Goal: Task Accomplishment & Management: Manage account settings

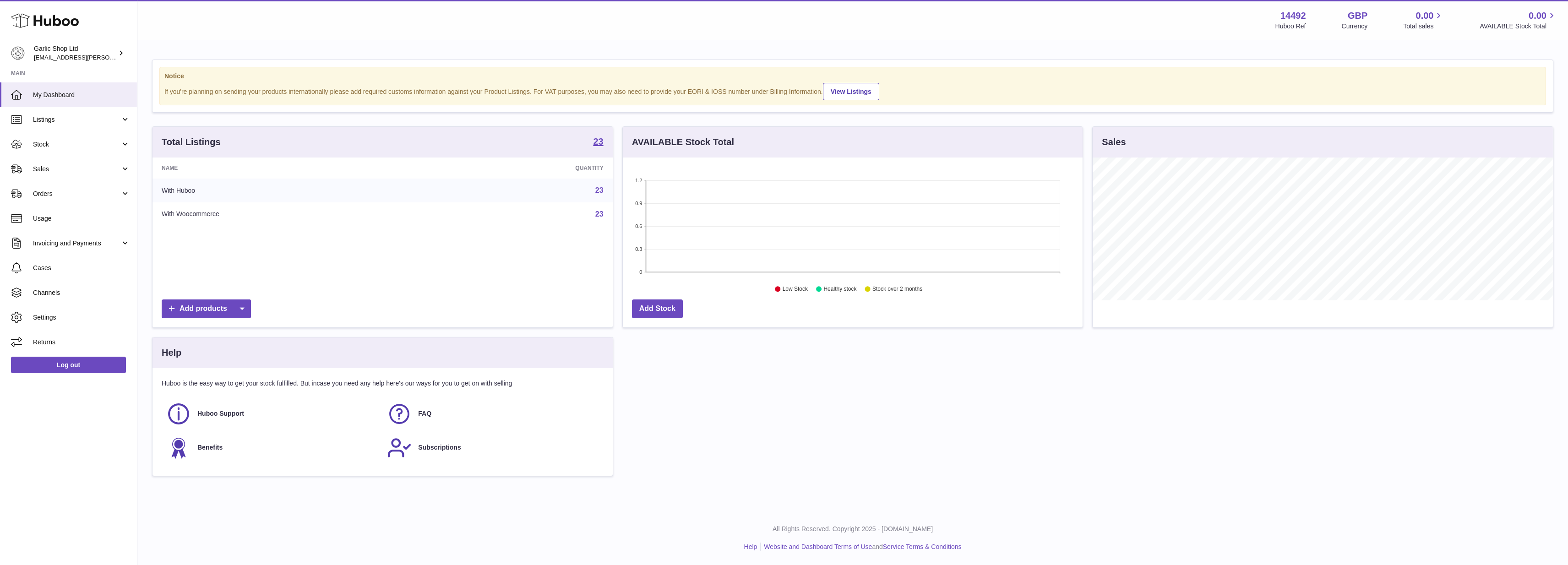
scroll to position [143, 460]
click at [50, 118] on span "Listings" at bounding box center [77, 120] width 88 height 9
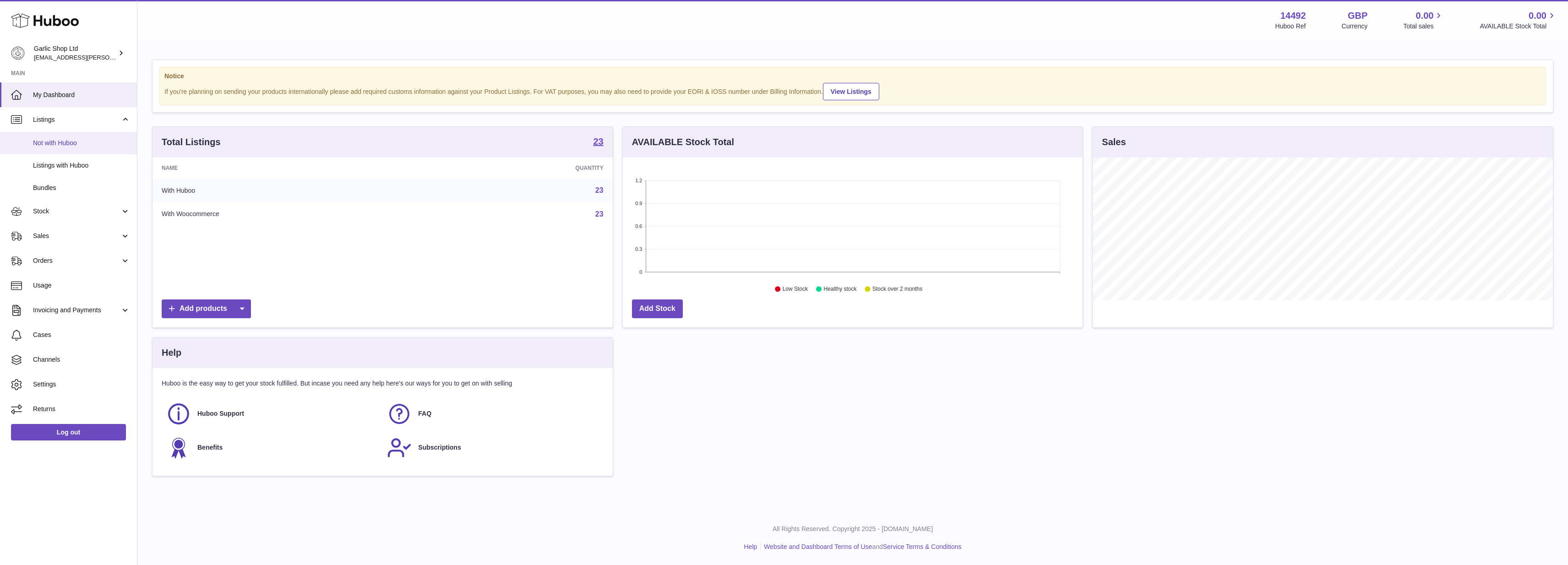
click at [61, 144] on span "Not with Huboo" at bounding box center [81, 143] width 97 height 9
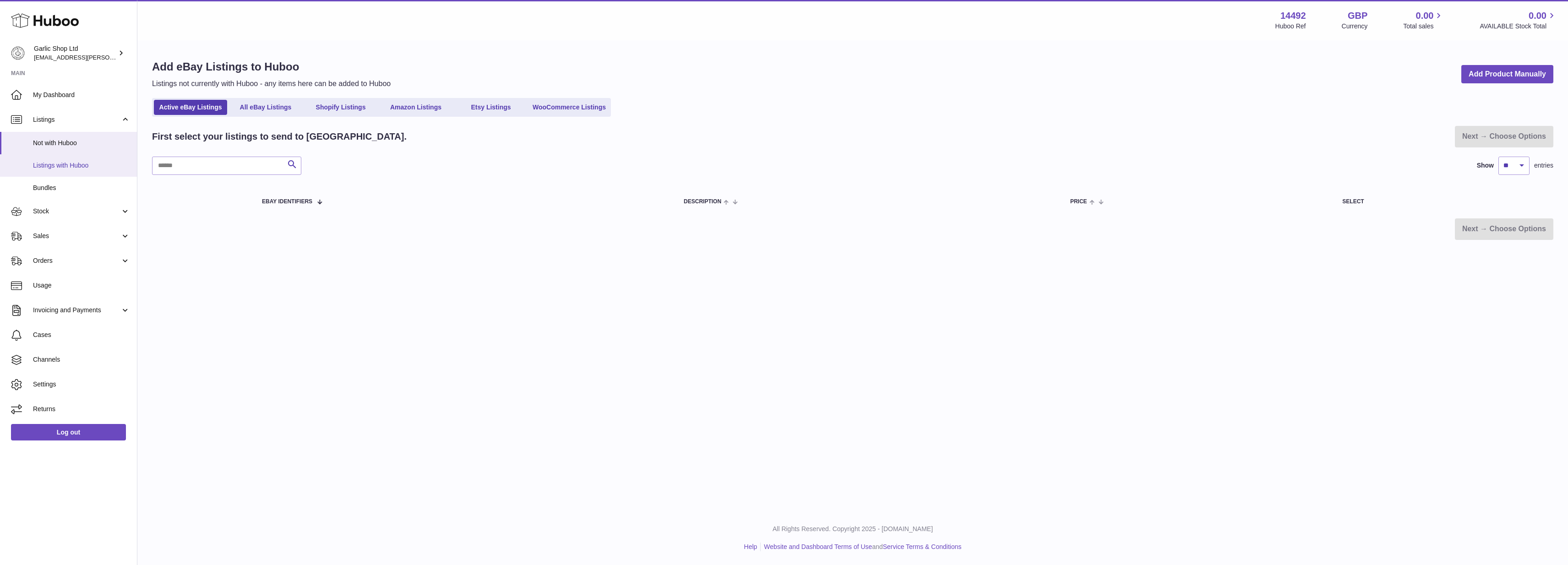
click at [37, 165] on span "Listings with Huboo" at bounding box center [81, 166] width 97 height 9
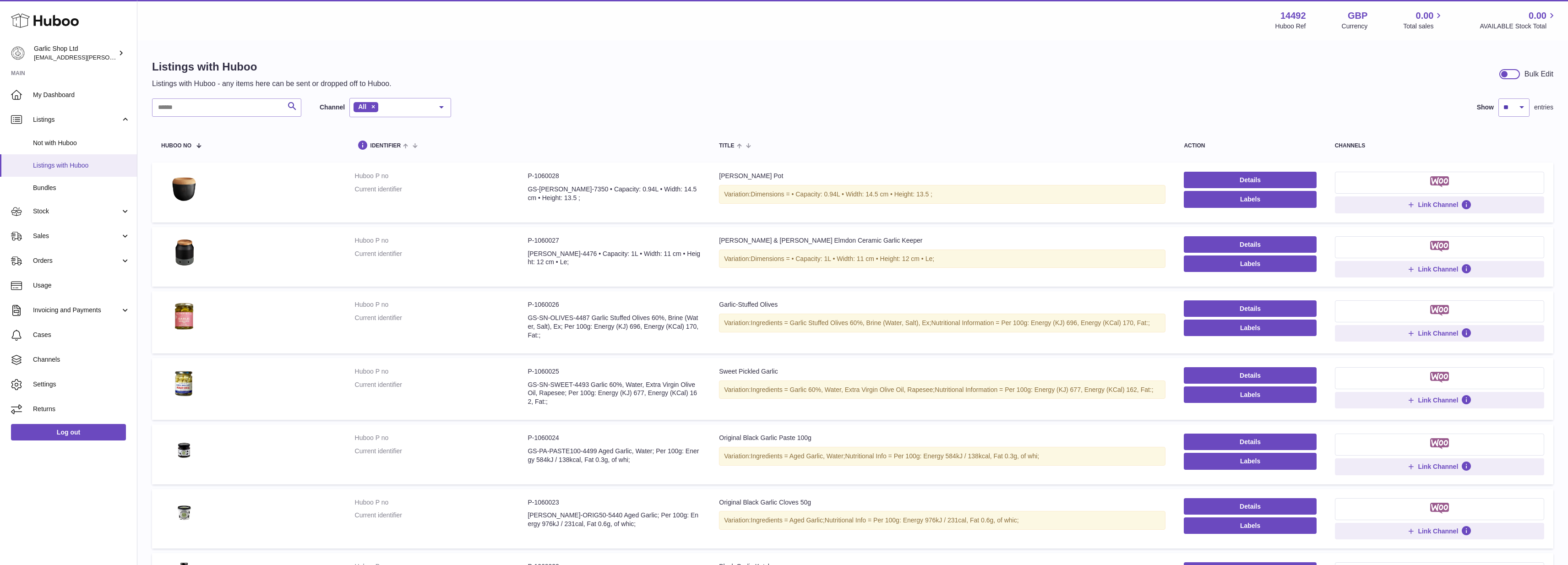
drag, startPoint x: 0, startPoint y: 0, endPoint x: 37, endPoint y: 165, distance: 169.1
click at [380, 165] on div "Huboo Garlic Shop Ltd alec.veit@garlicshop.co.uk Main My Dashboard Listings Not…" at bounding box center [784, 456] width 1568 height 914
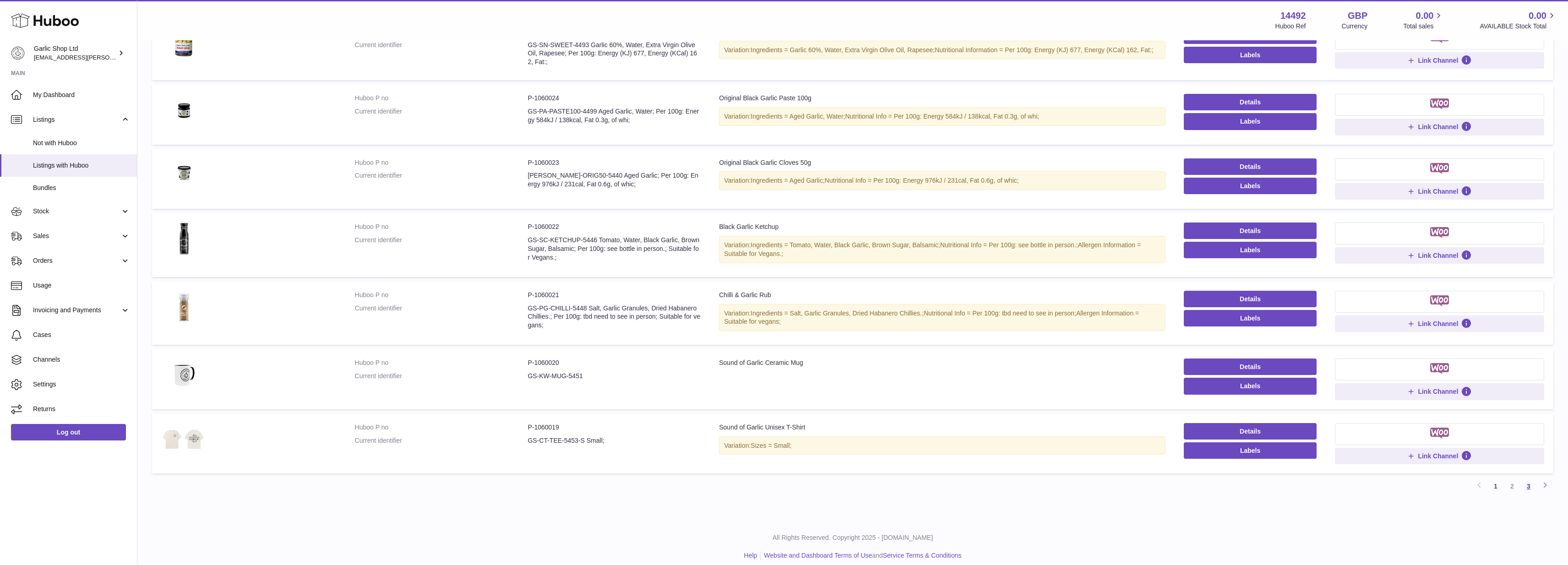
click at [1533, 481] on link "3" at bounding box center [1529, 487] width 16 height 16
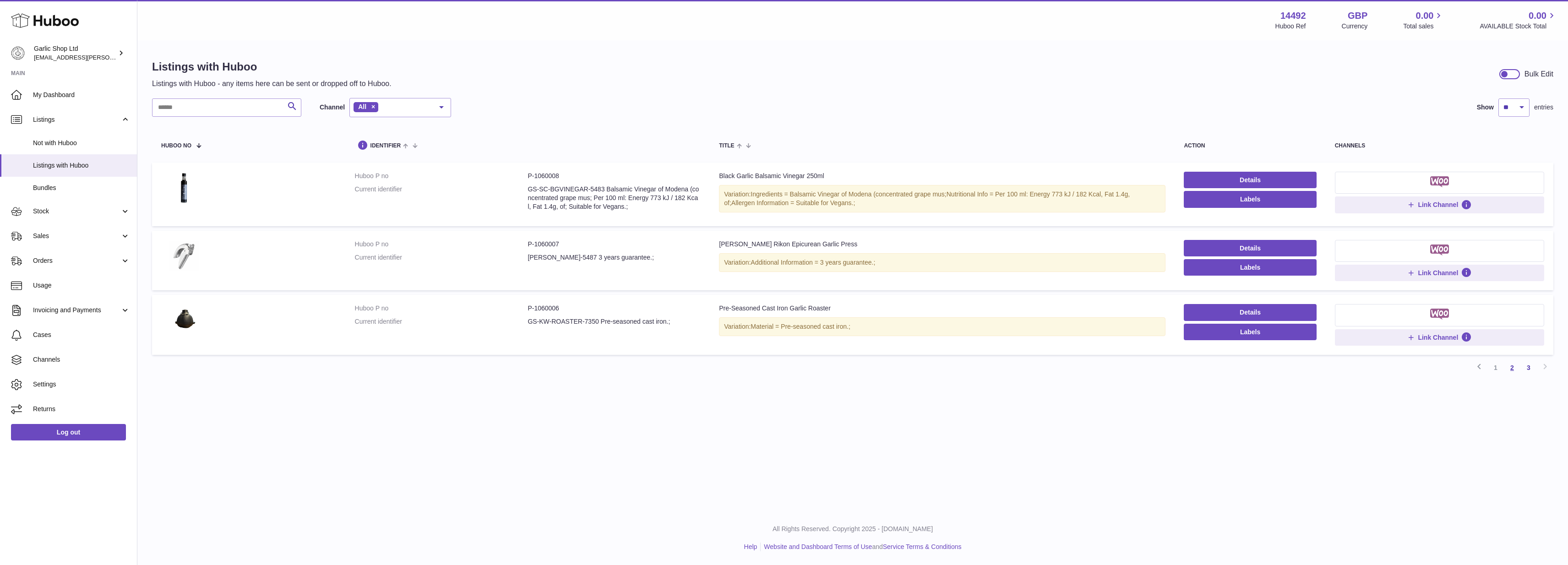
click at [1515, 366] on link "2" at bounding box center [1512, 368] width 16 height 16
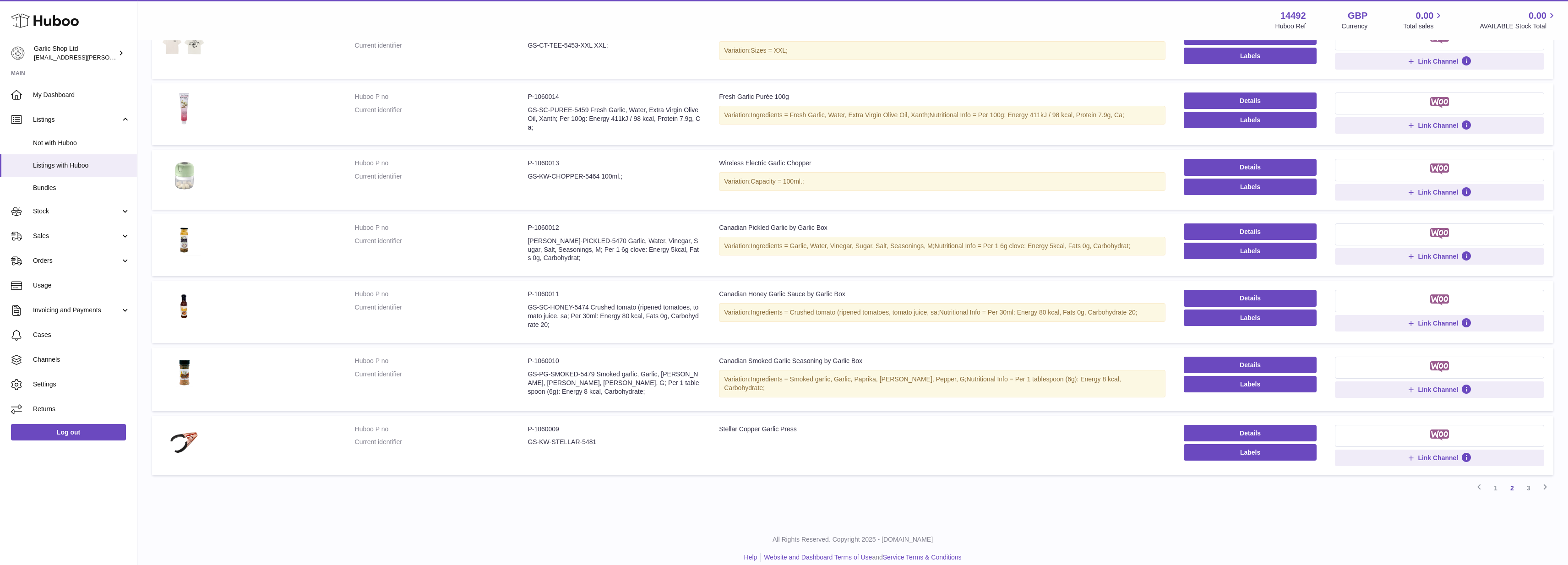
scroll to position [336, 0]
drag, startPoint x: 526, startPoint y: 304, endPoint x: 570, endPoint y: 300, distance: 44.2
click at [570, 300] on dl "Huboo P no P-1060011 Current identifier GS-SC-HONEY-5474 Crushed tomato (ripene…" at bounding box center [528, 312] width 346 height 44
click at [570, 304] on dd "GS-SC-HONEY-5474 Crushed tomato (ripened tomatoes, tomato juice, sa; Per 30ml: …" at bounding box center [614, 317] width 173 height 26
drag, startPoint x: 527, startPoint y: 301, endPoint x: 581, endPoint y: 299, distance: 54.0
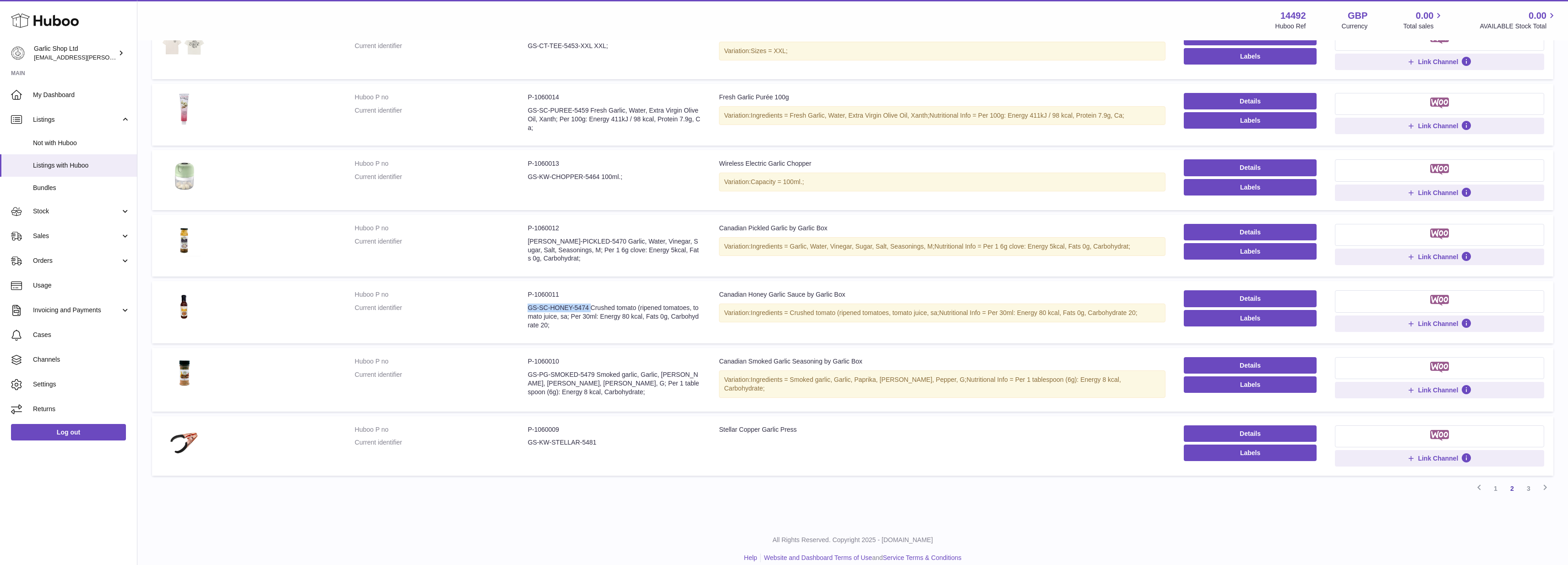
click at [581, 299] on dl "Huboo P no P-1060011 Current identifier GS-SC-HONEY-5474 Crushed tomato (ripene…" at bounding box center [528, 312] width 346 height 44
click at [581, 304] on dd "GS-SC-HONEY-5474 Crushed tomato (ripened tomatoes, tomato juice, sa; Per 30ml: …" at bounding box center [614, 317] width 173 height 26
drag, startPoint x: 528, startPoint y: 302, endPoint x: 588, endPoint y: 301, distance: 60.0
click at [588, 304] on dd "GS-SC-HONEY-5474 Crushed tomato (ripened tomatoes, tomato juice, sa; Per 30ml: …" at bounding box center [614, 317] width 173 height 26
copy dd "GS-SC-HONEY-5474"
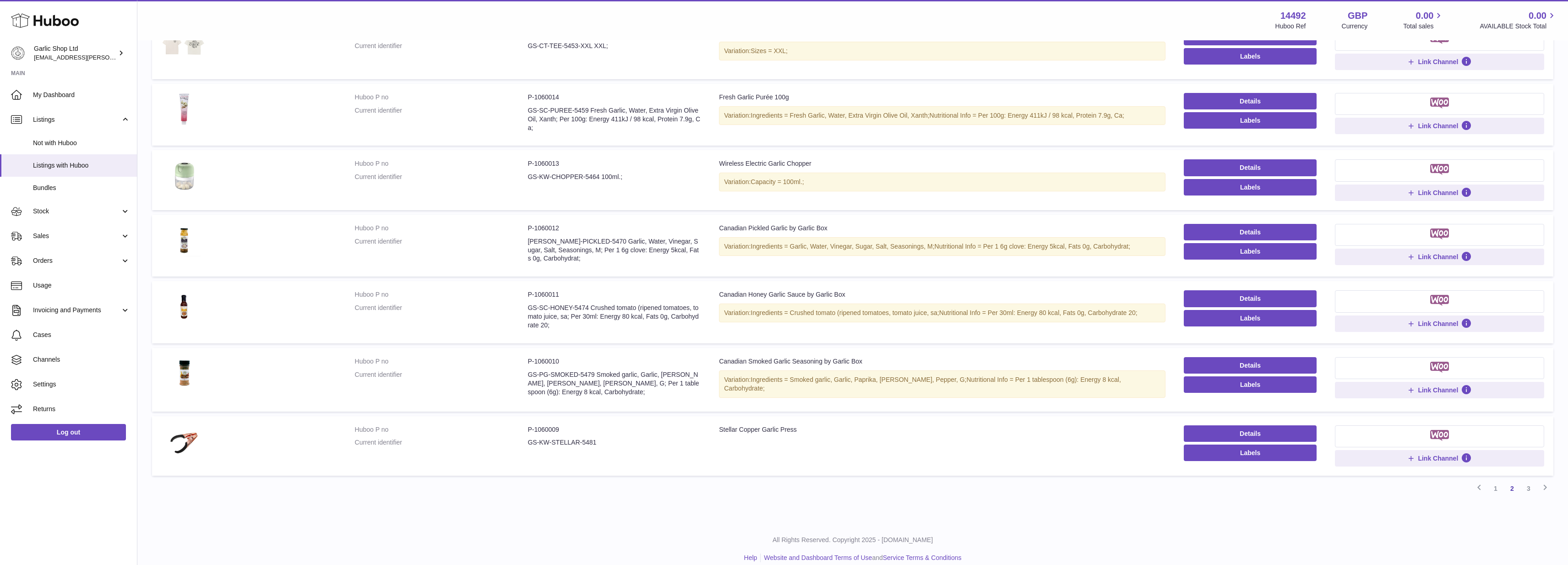
click at [529, 361] on dl "Huboo P no P-1060010 Current identifier GS-PG-SMOKED-5479 Smoked garlic, Garlic…" at bounding box center [528, 379] width 346 height 44
drag, startPoint x: 535, startPoint y: 367, endPoint x: 591, endPoint y: 365, distance: 56.0
click at [591, 365] on dl "Huboo P no P-1060010 Current identifier GS-PG-SMOKED-5479 Smoked garlic, Garlic…" at bounding box center [528, 379] width 346 height 44
click at [591, 371] on dd "GS-PG-SMOKED-5479 Smoked garlic, Garlic, Paprika, Parsley, Pepper, G; Per 1 tab…" at bounding box center [614, 383] width 173 height 26
drag, startPoint x: 594, startPoint y: 366, endPoint x: 529, endPoint y: 366, distance: 65.0
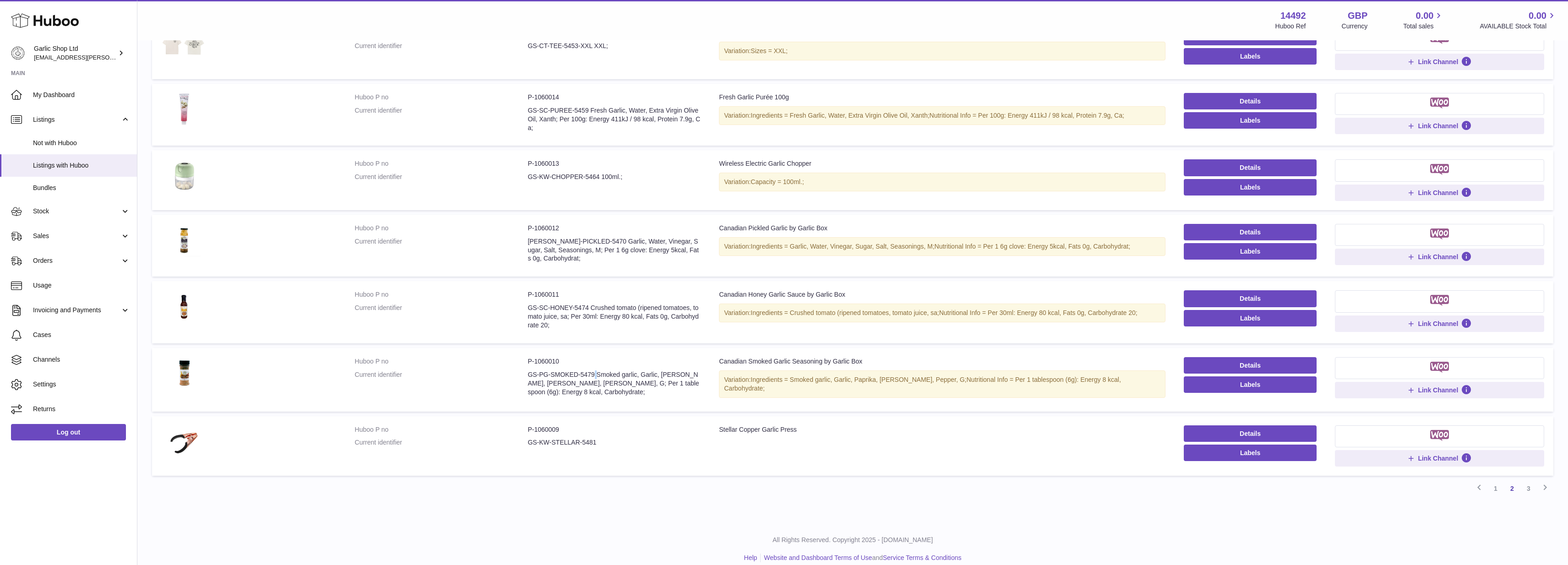
click at [529, 371] on dd "GS-PG-SMOKED-5479 Smoked garlic, Garlic, Paprika, Parsley, Pepper, G; Per 1 tab…" at bounding box center [614, 383] width 173 height 26
copy dd "GS-PG-SMOKED-5479"
drag, startPoint x: 528, startPoint y: 433, endPoint x: 601, endPoint y: 434, distance: 73.0
click at [601, 438] on dd "GS-KW-STELLAR-5481" at bounding box center [614, 443] width 173 height 9
copy dd "GS-KW-STELLAR-5481"
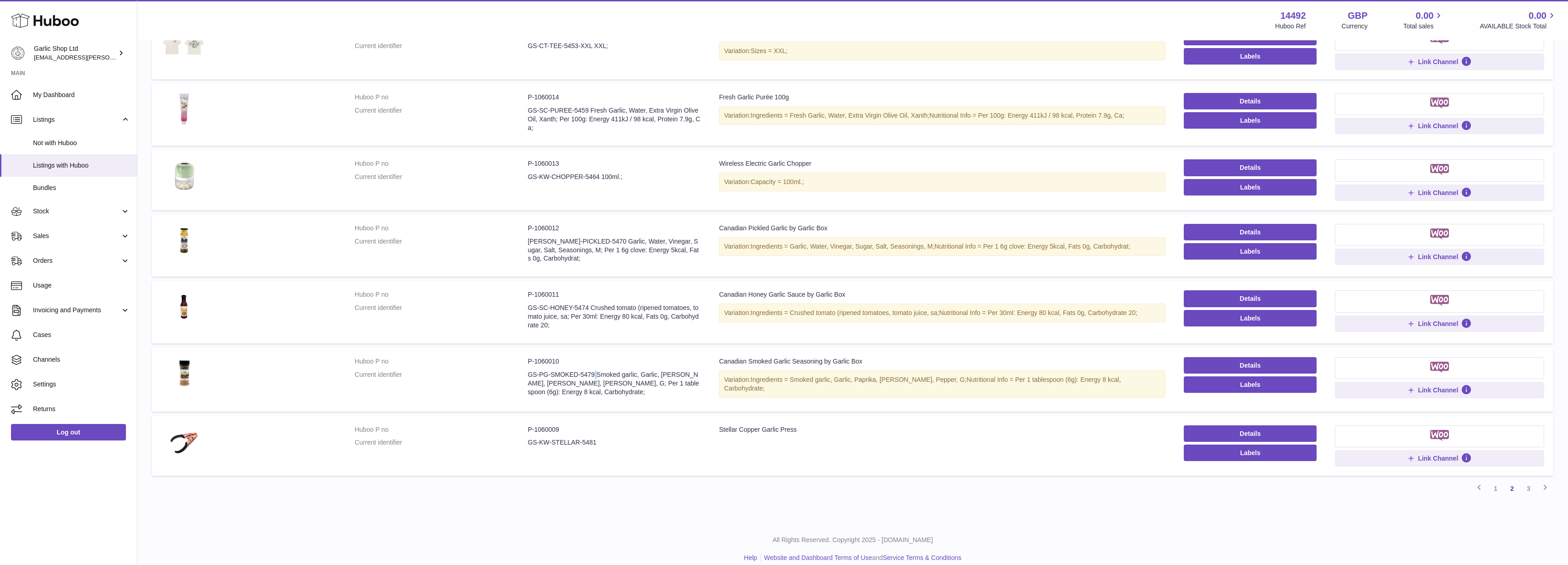
click at [931, 434] on tr "Huboo P no P-1060009 Current identifier GS-KW-STELLAR-5481 Title Stellar Copper…" at bounding box center [852, 445] width 1401 height 59
click at [1530, 480] on link "3" at bounding box center [1529, 488] width 16 height 16
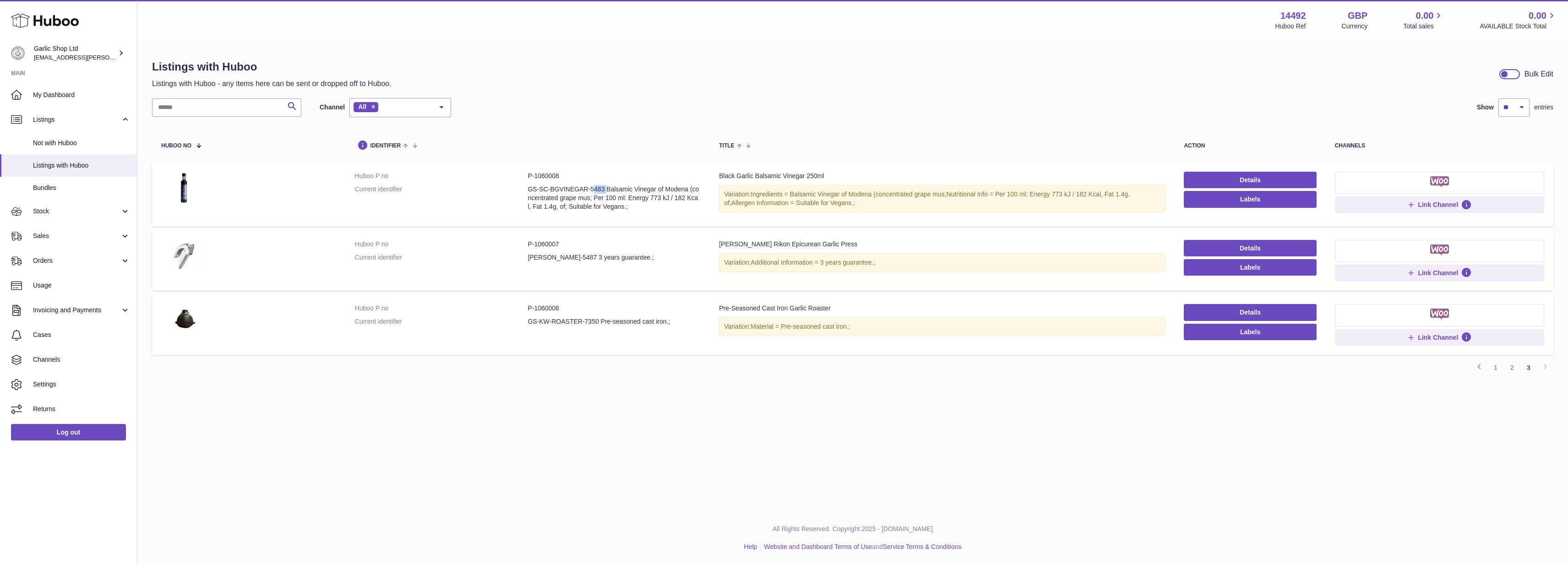
drag, startPoint x: 528, startPoint y: 191, endPoint x: 604, endPoint y: 187, distance: 76.1
click at [604, 187] on dd "GS-SC-BGVINEGAR-5483 Balsamic Vinegar of Modena (concentrated grape mus; Per 10…" at bounding box center [614, 198] width 173 height 26
copy dd "GS-SC-BGVINEGAR-5483"
drag, startPoint x: 528, startPoint y: 253, endPoint x: 587, endPoint y: 253, distance: 59.0
click at [587, 253] on dd "GS-KW-KUHN-5487 3 years guarantee.;" at bounding box center [614, 257] width 173 height 9
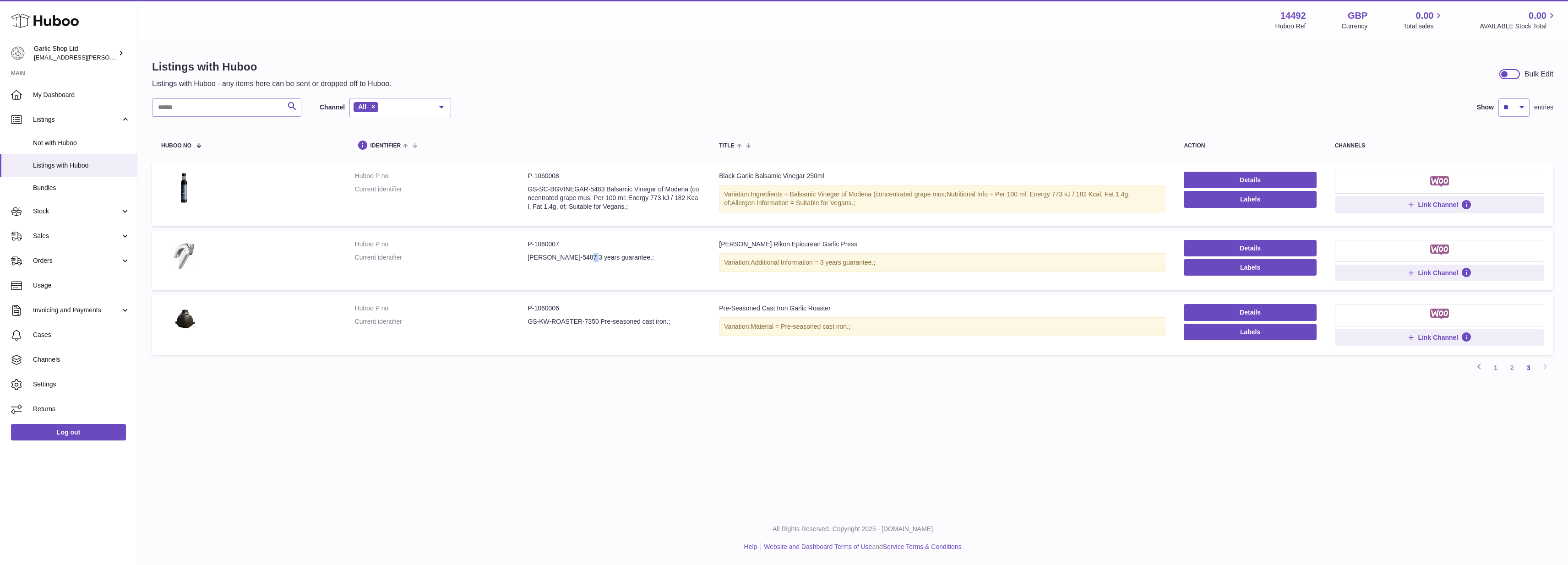
copy dd "GS-KW-KUHN-5487"
click at [532, 320] on dd "GS-KW-ROASTER-7350 Pre-seasoned cast iron.;" at bounding box center [614, 322] width 173 height 9
drag, startPoint x: 527, startPoint y: 319, endPoint x: 600, endPoint y: 319, distance: 73.0
click at [600, 319] on dl "Huboo P no P-1060006 Current identifier GS-KW-ROASTER-7350 Pre-seasoned cast ir…" at bounding box center [528, 317] width 346 height 26
copy dl "GS-KW-ROASTER-7350"
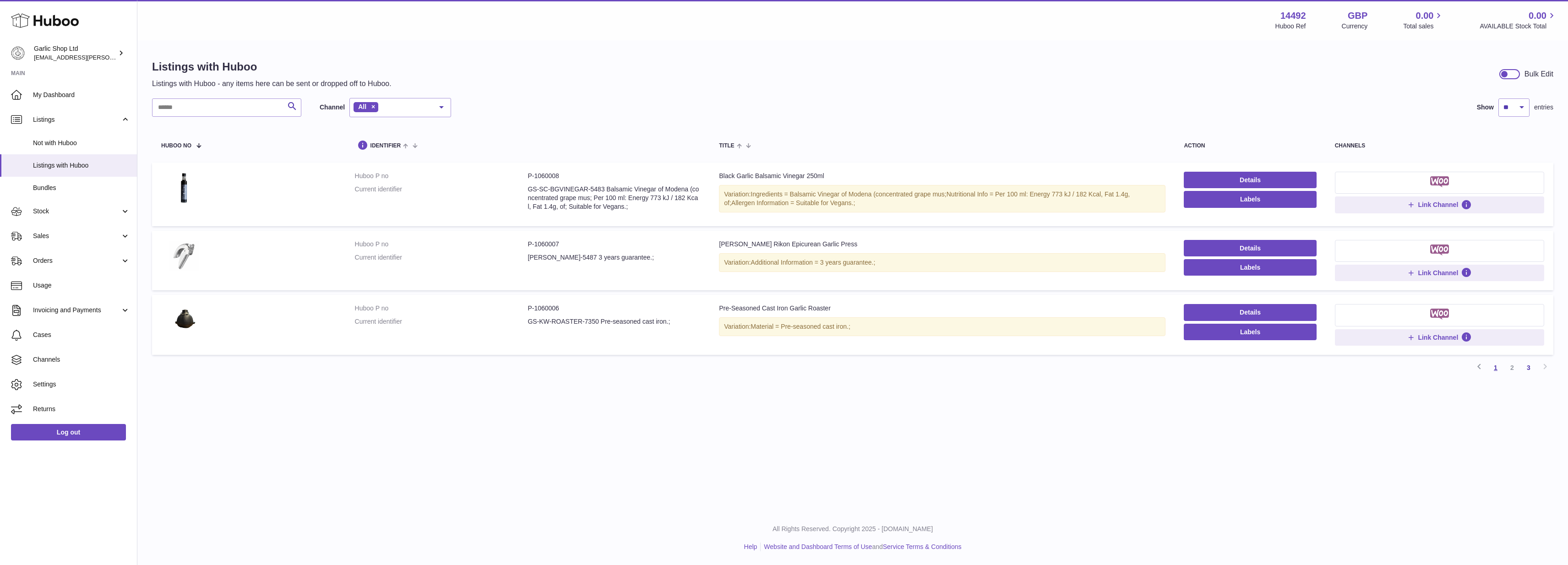
click at [1495, 362] on link "1" at bounding box center [1496, 368] width 16 height 16
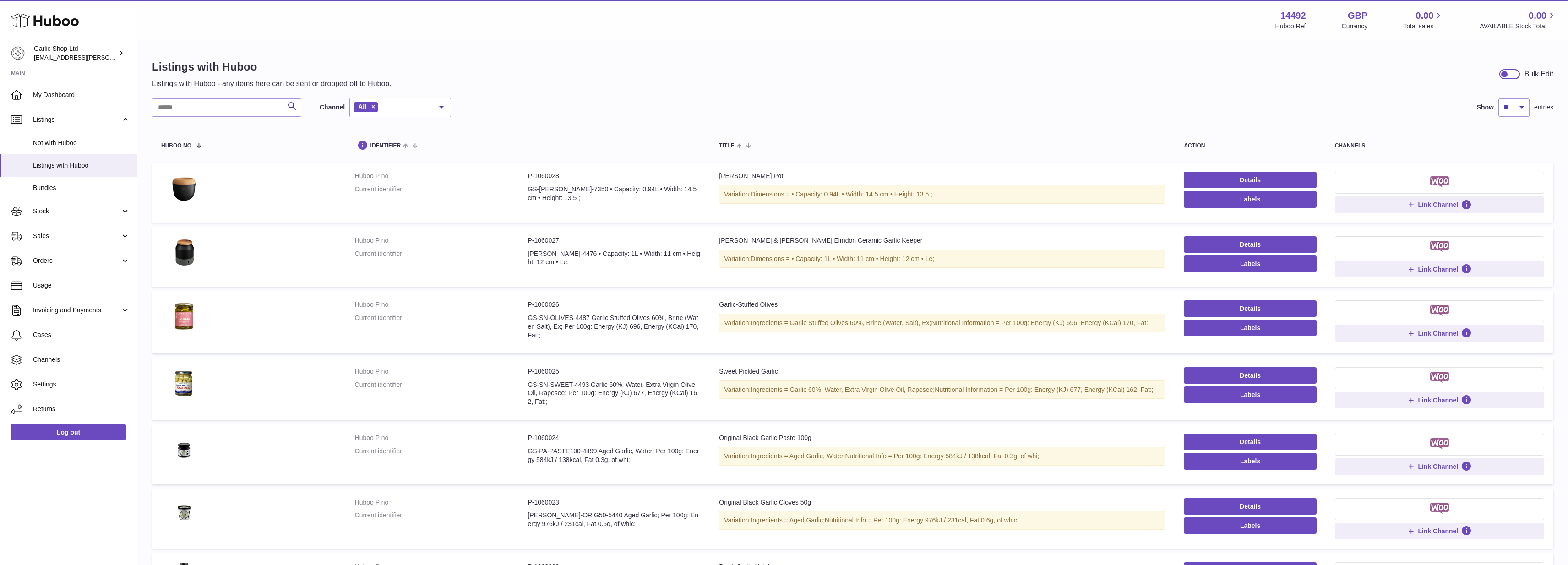
drag, startPoint x: 720, startPoint y: 177, endPoint x: 804, endPoint y: 175, distance: 84.0
click at [804, 175] on div "Emile Henry Garlic Pot" at bounding box center [942, 176] width 446 height 9
copy div "Emile Henry Garlic Pot"
drag, startPoint x: 720, startPoint y: 237, endPoint x: 882, endPoint y: 236, distance: 162.0
click at [882, 236] on div "Cole & Mason Elmdon Ceramic Garlic Keeper" at bounding box center [942, 241] width 446 height 9
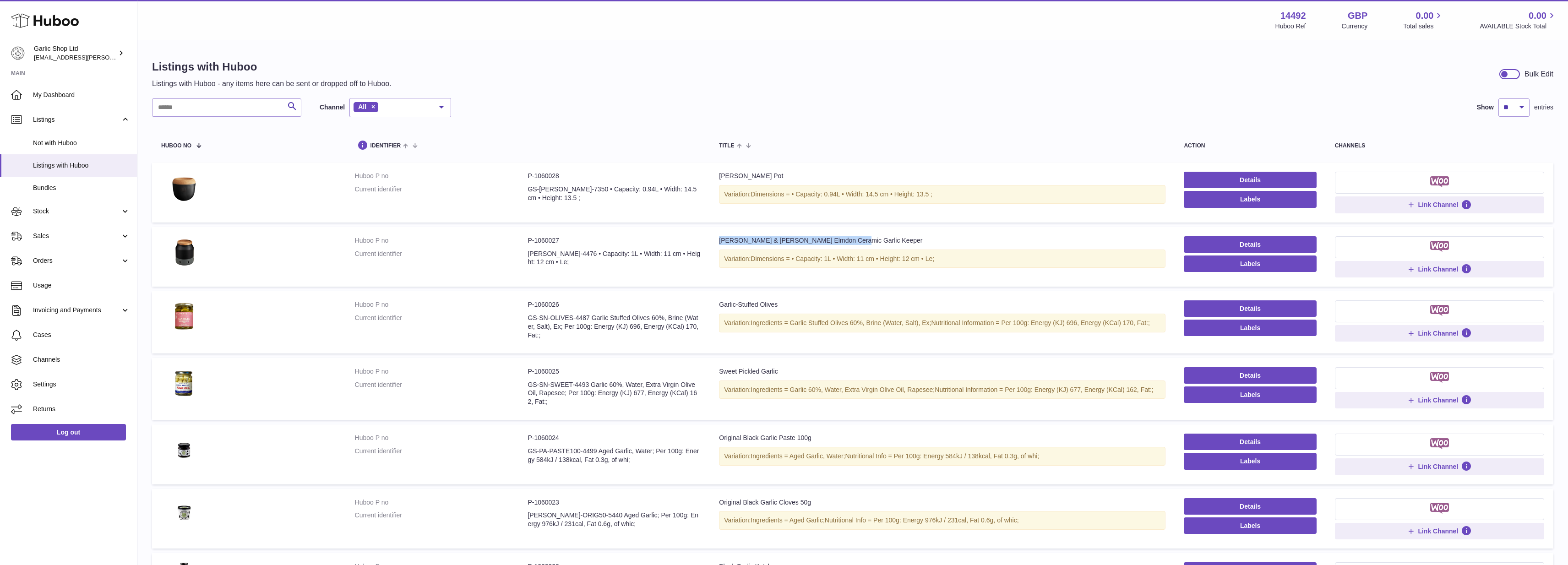
copy div "Cole & Mason Elmdon Ceramic Garlic Keeper"
drag, startPoint x: 780, startPoint y: 306, endPoint x: 721, endPoint y: 303, distance: 59.1
click at [721, 303] on div "Garlic-Stuffed Olives" at bounding box center [942, 305] width 446 height 9
copy div "Garlic-Stuffed Olives"
click at [721, 303] on div "Garlic-Stuffed Olives" at bounding box center [942, 305] width 446 height 9
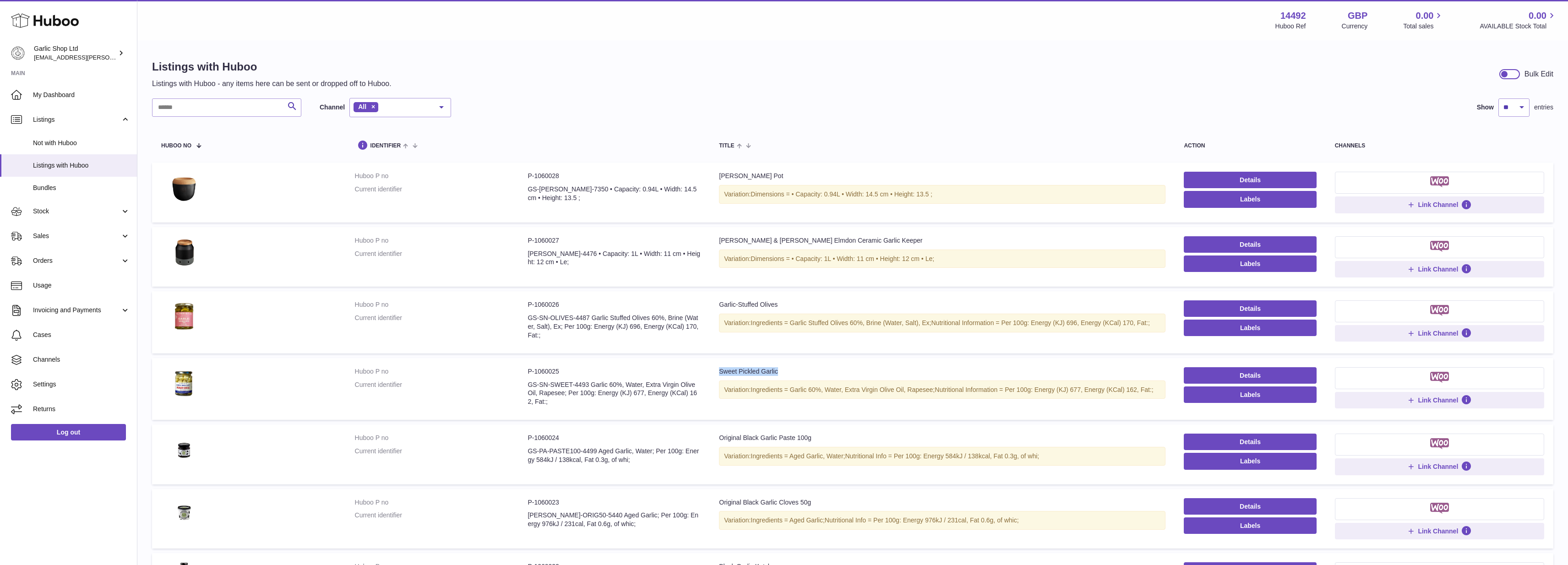
drag, startPoint x: 719, startPoint y: 368, endPoint x: 788, endPoint y: 368, distance: 69.0
click at [788, 368] on div "Sweet Pickled Garlic" at bounding box center [942, 371] width 446 height 9
copy div "Sweet Pickled Garlic"
drag, startPoint x: 744, startPoint y: 432, endPoint x: 821, endPoint y: 430, distance: 77.0
click at [821, 430] on td "Title Original Black Garlic Paste 100g Variation: Ingredients = Aged Garlic, Wa…" at bounding box center [942, 454] width 465 height 59
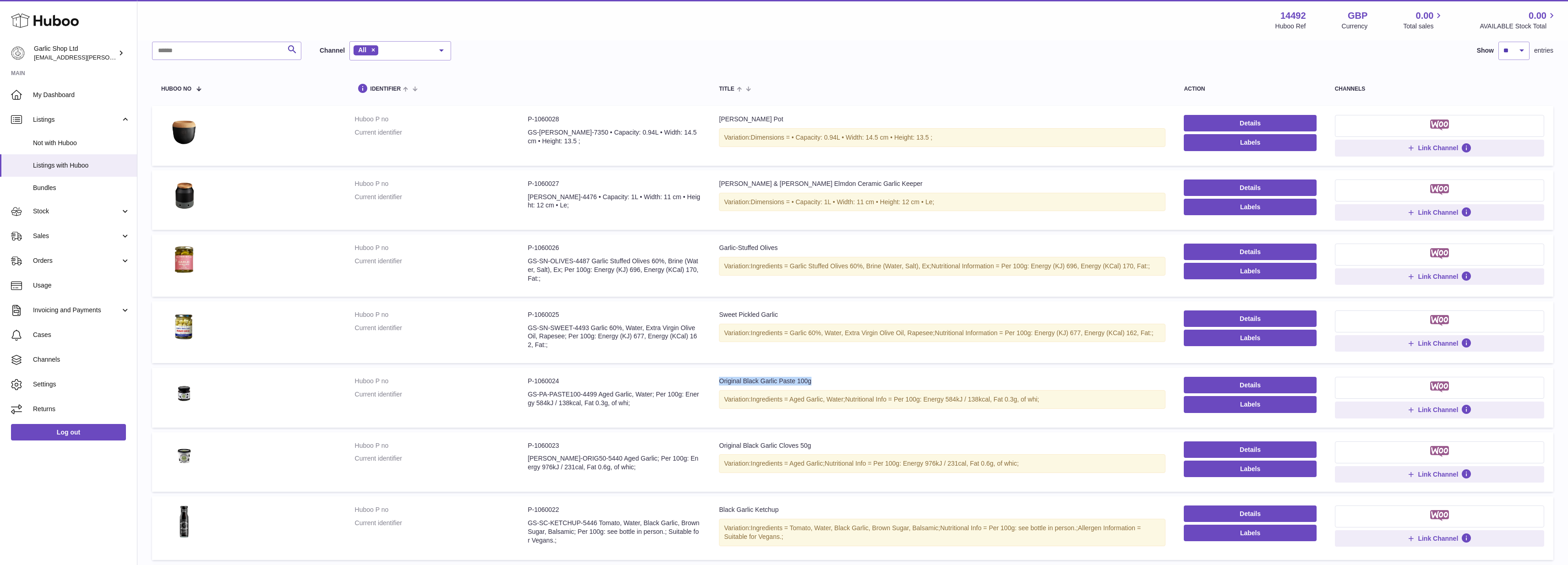
scroll to position [65, 0]
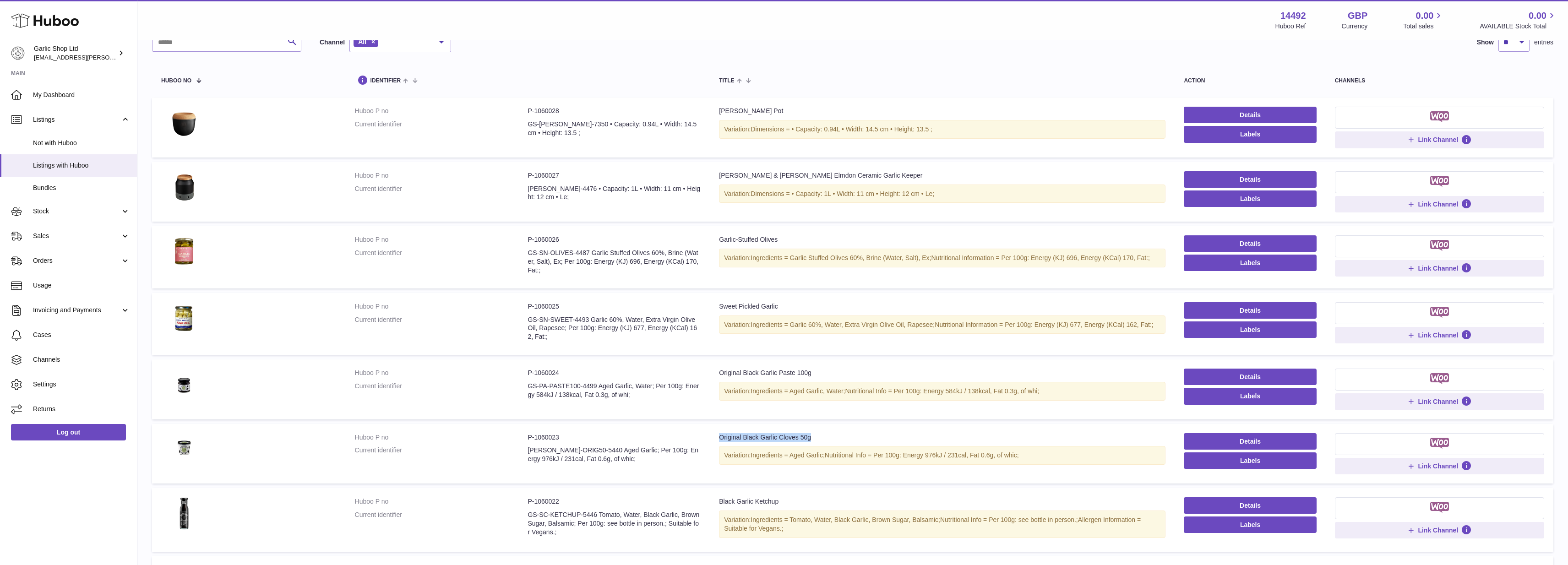
drag, startPoint x: 719, startPoint y: 431, endPoint x: 815, endPoint y: 430, distance: 96.0
click at [815, 434] on div "Original Black Garlic Cloves 50g" at bounding box center [942, 438] width 446 height 9
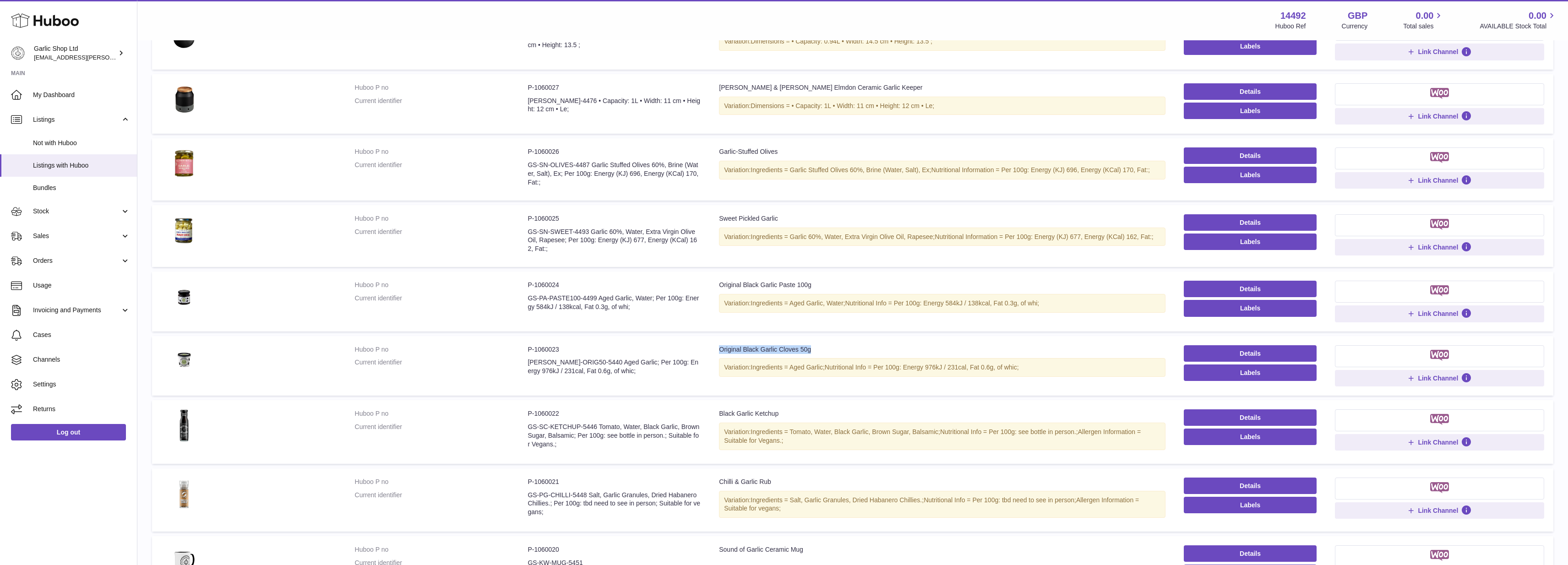
scroll to position [154, 0]
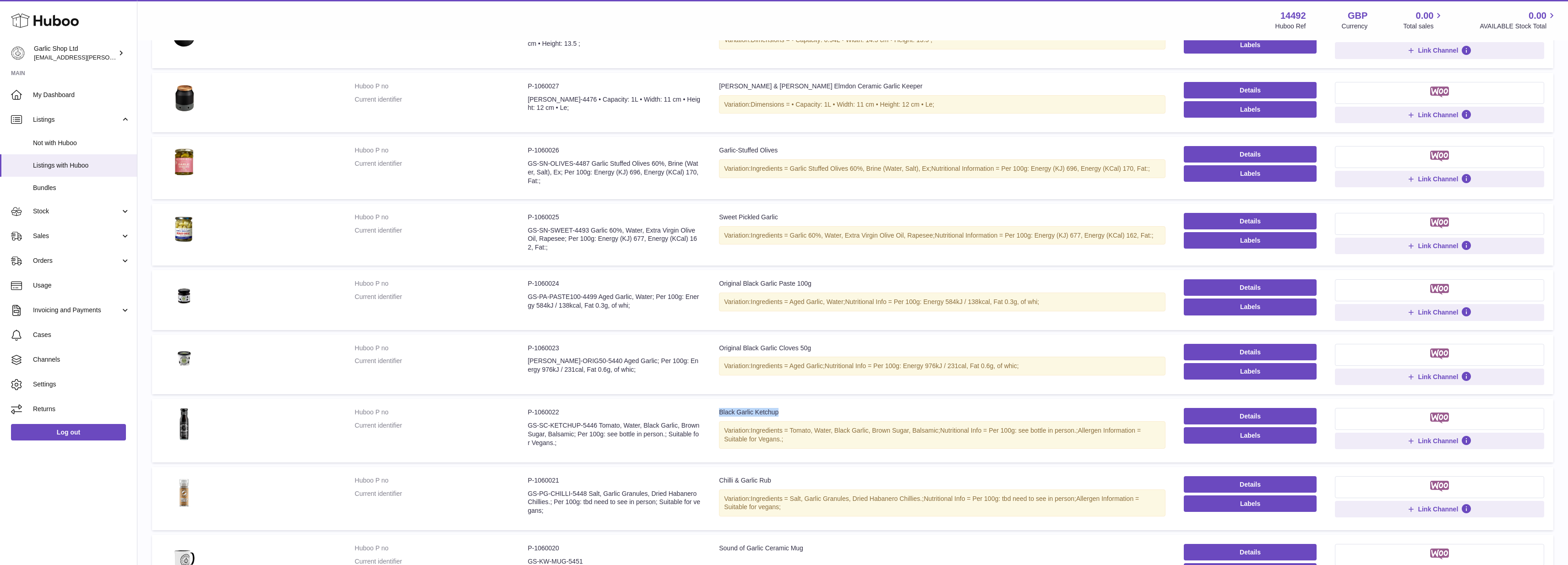
drag, startPoint x: 717, startPoint y: 407, endPoint x: 814, endPoint y: 407, distance: 97.0
click at [814, 407] on td "Title Black Garlic Ketchup Variation: Ingredients = Tomato, Water, Black Garlic…" at bounding box center [942, 431] width 465 height 64
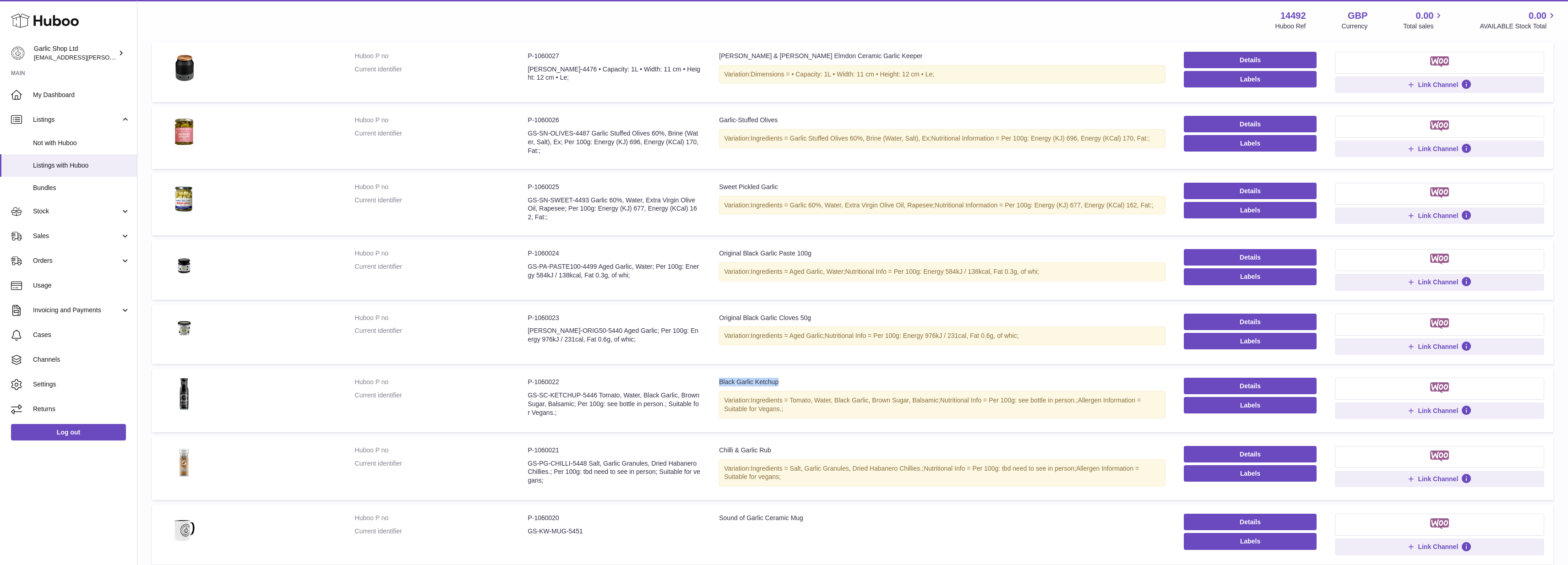
scroll to position [187, 0]
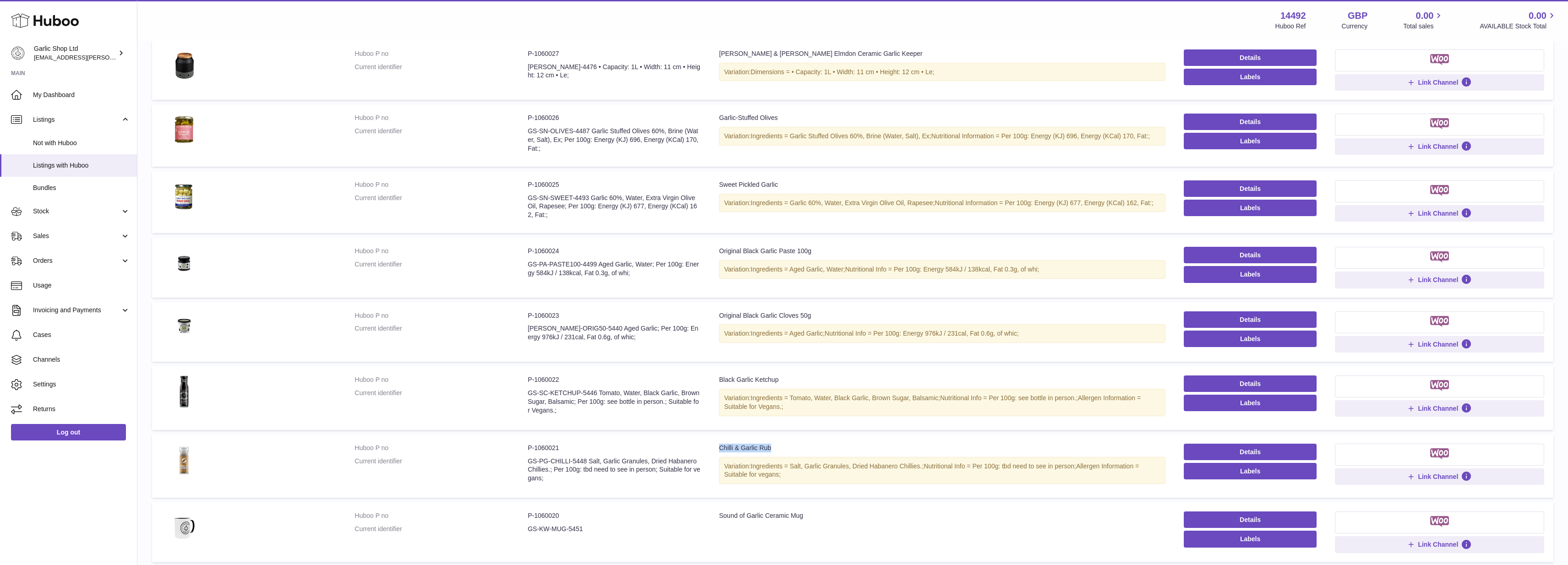
drag, startPoint x: 754, startPoint y: 443, endPoint x: 786, endPoint y: 443, distance: 32.0
click at [786, 443] on td "Title Chilli & Garlic Rub Variation: Ingredients = Salt, Garlic Granules, Dried…" at bounding box center [942, 466] width 465 height 64
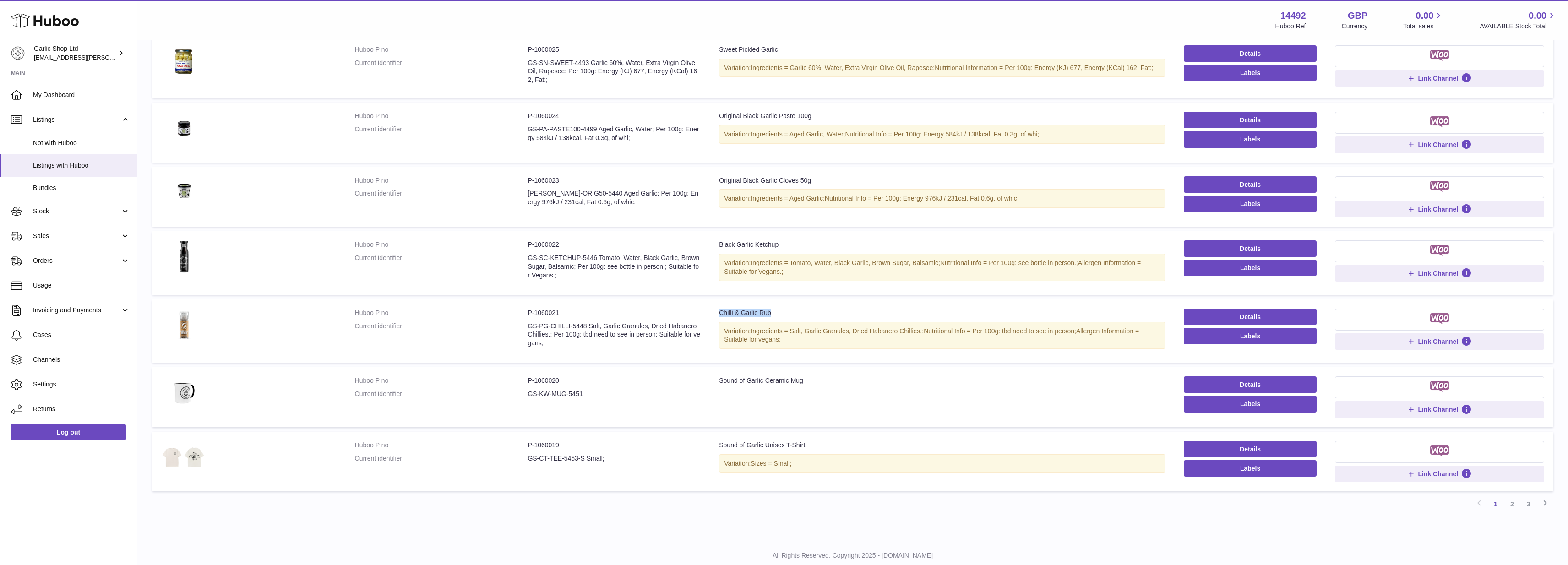
scroll to position [323, 0]
drag, startPoint x: 716, startPoint y: 371, endPoint x: 807, endPoint y: 375, distance: 91.1
click at [807, 375] on td "Title Sound of Garlic Ceramic Mug" at bounding box center [942, 395] width 465 height 59
drag, startPoint x: 718, startPoint y: 436, endPoint x: 840, endPoint y: 440, distance: 122.1
click at [840, 440] on td "Title Sound of Garlic Unisex T-Shirt Variation: Sizes = Small;" at bounding box center [942, 460] width 465 height 59
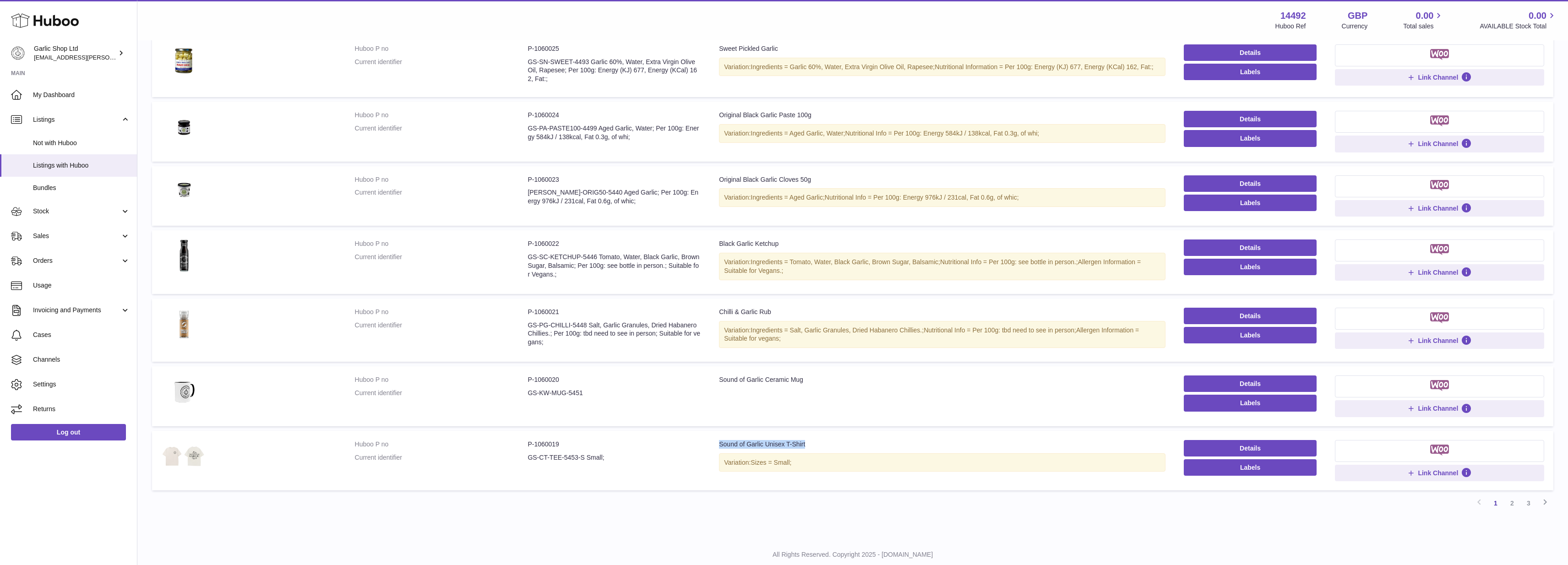
click at [809, 440] on div "Sound of Garlic Unisex T-Shirt" at bounding box center [942, 445] width 446 height 9
drag, startPoint x: 807, startPoint y: 435, endPoint x: 716, endPoint y: 439, distance: 91.1
click at [716, 439] on td "Title Sound of Garlic Unisex T-Shirt Variation: Sizes = Small;" at bounding box center [942, 460] width 465 height 59
click at [1508, 497] on link "2" at bounding box center [1512, 503] width 16 height 16
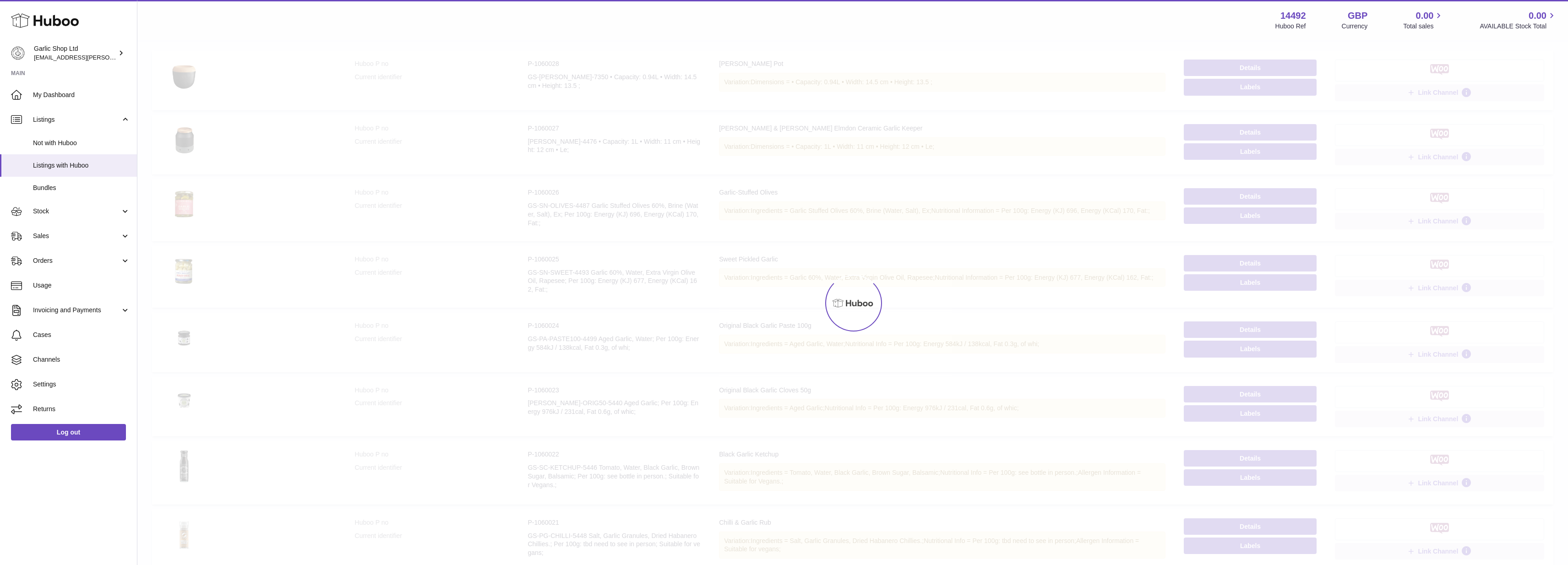
scroll to position [41, 0]
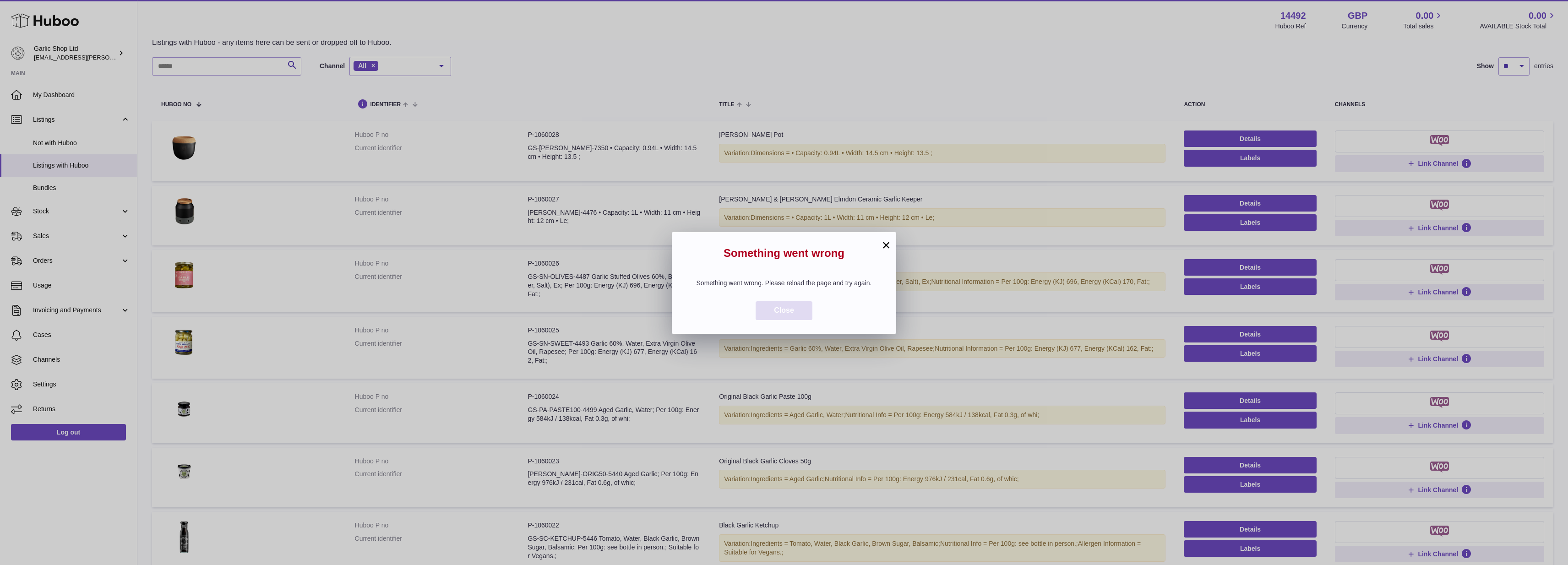
click at [778, 314] on button "Close" at bounding box center [784, 310] width 57 height 19
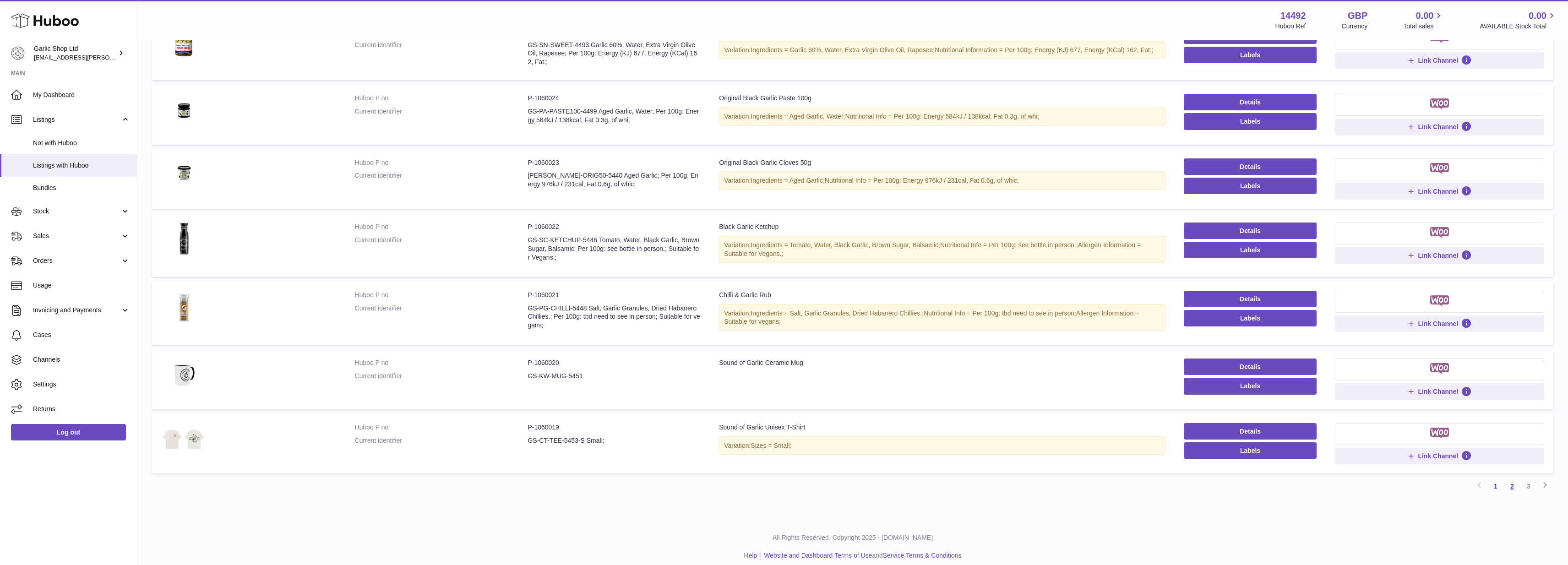
click at [1514, 478] on link "2" at bounding box center [1512, 487] width 16 height 16
click at [1512, 478] on link "2" at bounding box center [1512, 487] width 16 height 16
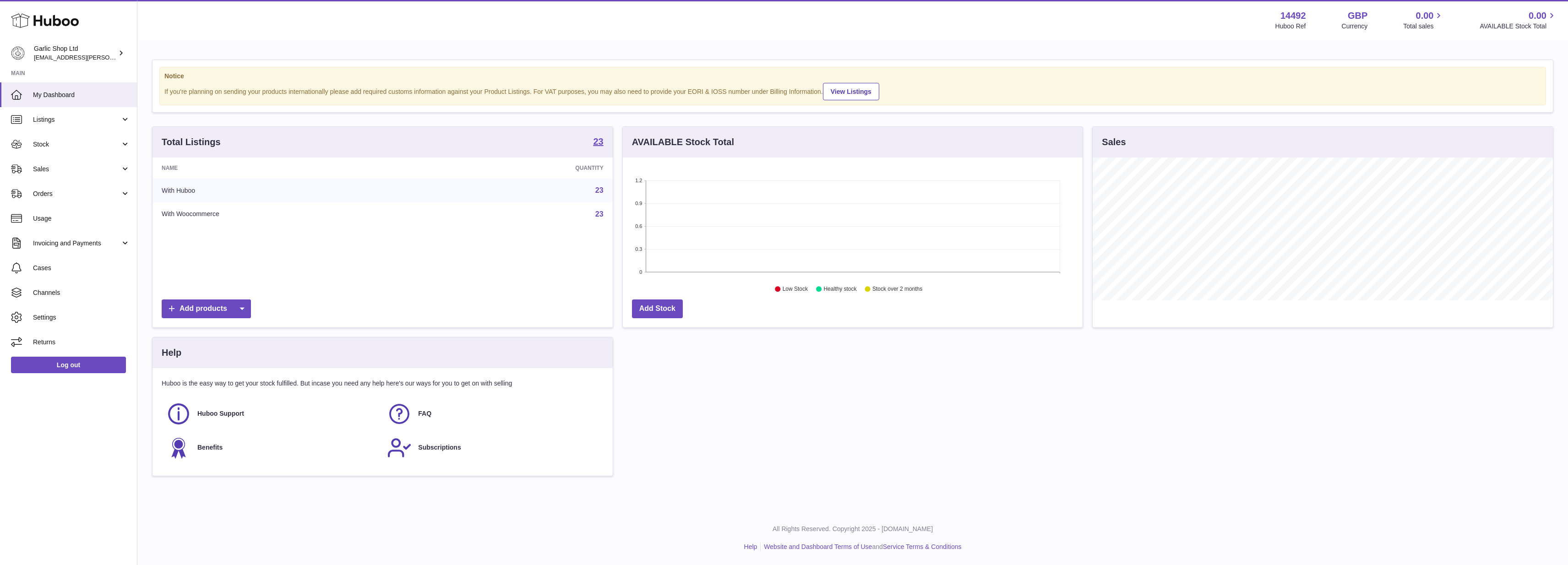
scroll to position [143, 460]
click at [53, 117] on span "Listings" at bounding box center [77, 120] width 88 height 9
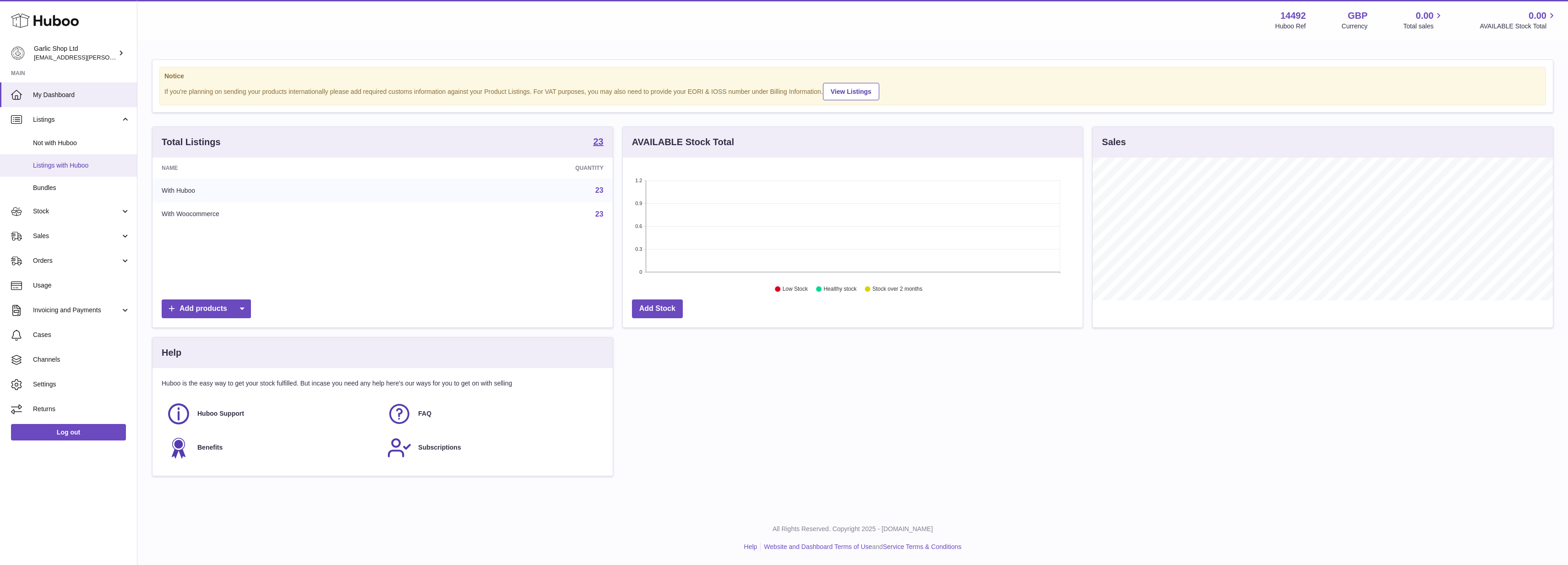
click at [74, 156] on link "Listings with Huboo" at bounding box center [68, 165] width 137 height 23
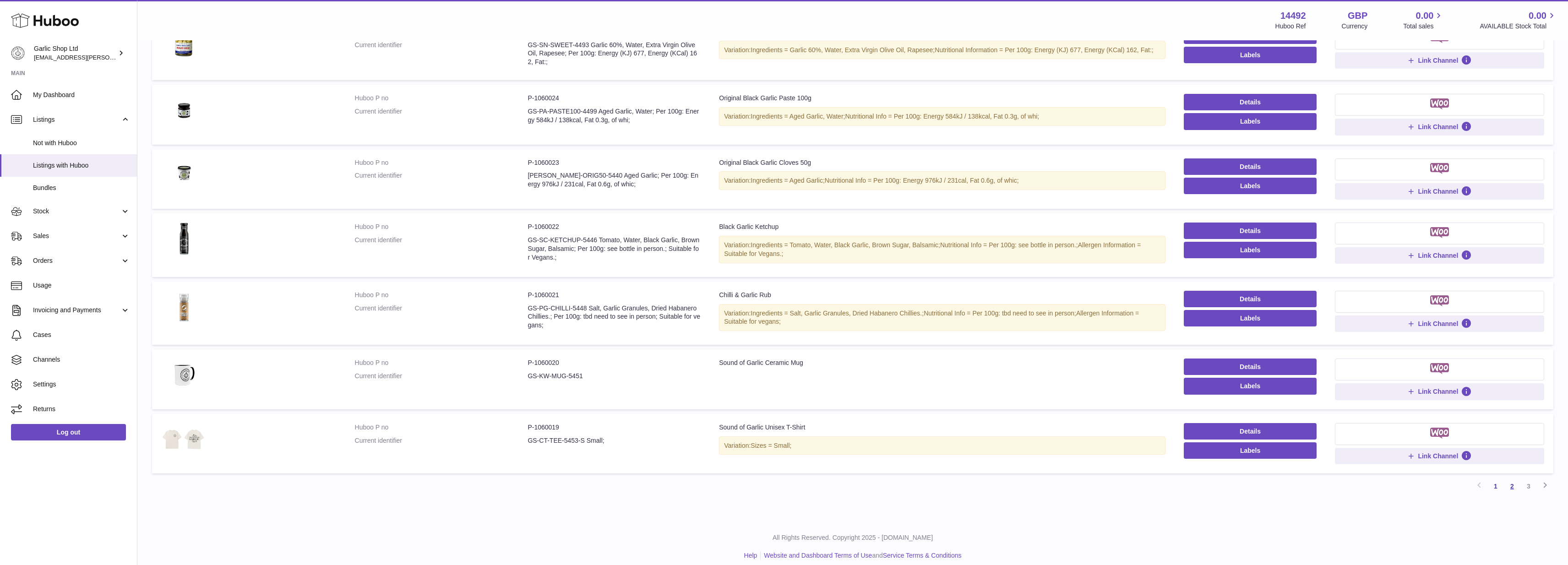
click at [1512, 478] on link "2" at bounding box center [1512, 487] width 16 height 16
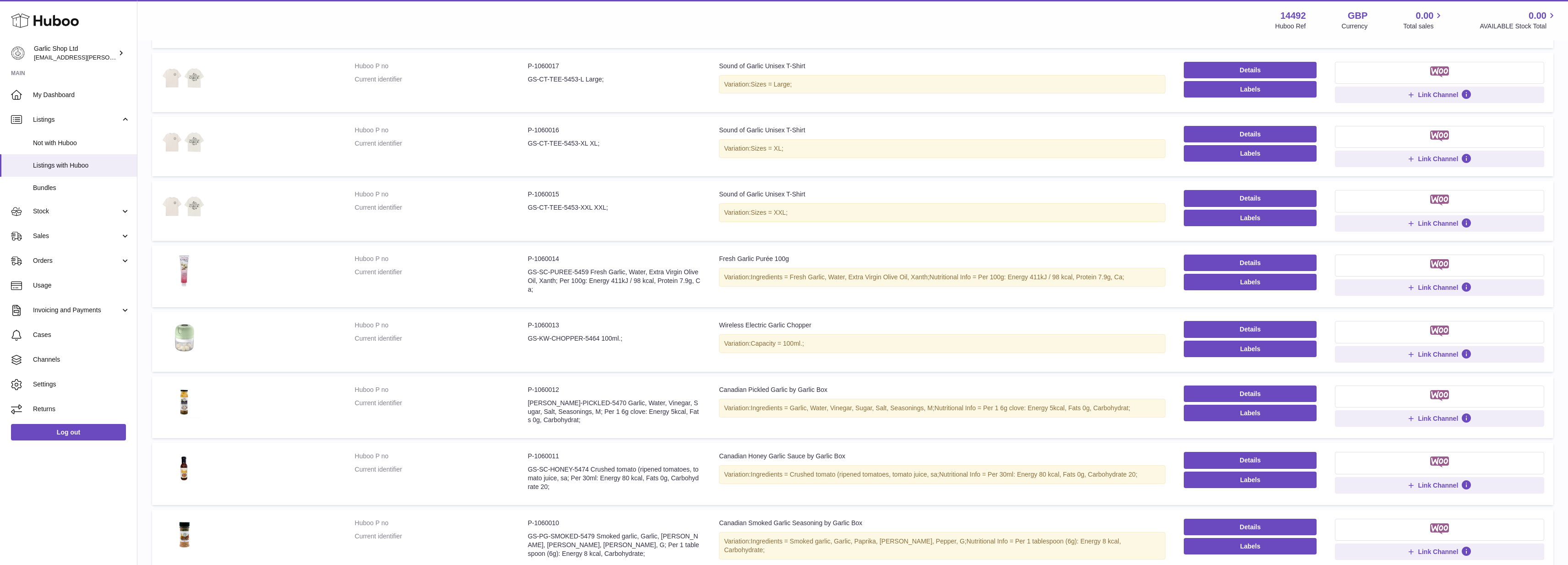
scroll to position [180, 0]
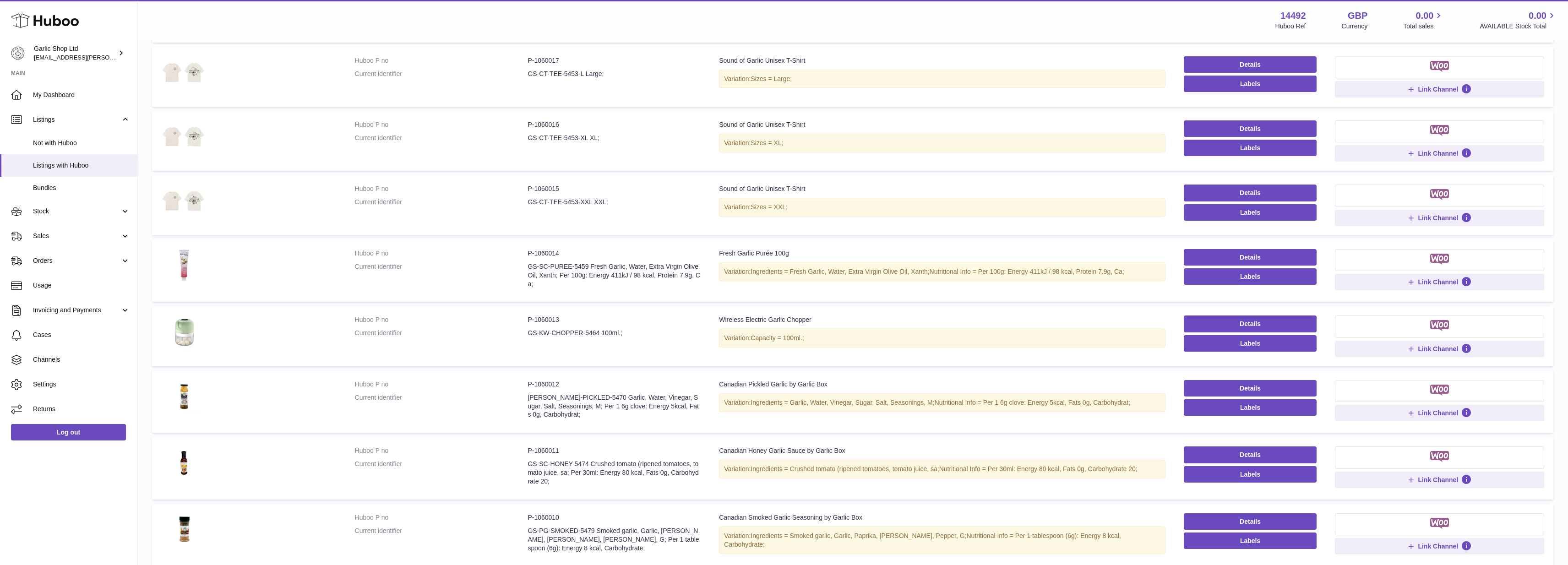
drag, startPoint x: 528, startPoint y: 262, endPoint x: 590, endPoint y: 262, distance: 62.0
click at [590, 262] on dd "GS-SC-PUREE-5459 Fresh Garlic, Water, Extra Virgin Olive Oil, Xanth; Per 100g: …" at bounding box center [614, 275] width 173 height 26
copy dd "GS-SC-PUREE-5459"
drag, startPoint x: 527, startPoint y: 329, endPoint x: 600, endPoint y: 329, distance: 73.0
click at [600, 329] on dl "Huboo P no P-1060013 Current identifier GS-KW-CHOPPER-5464 100ml.;" at bounding box center [528, 329] width 346 height 26
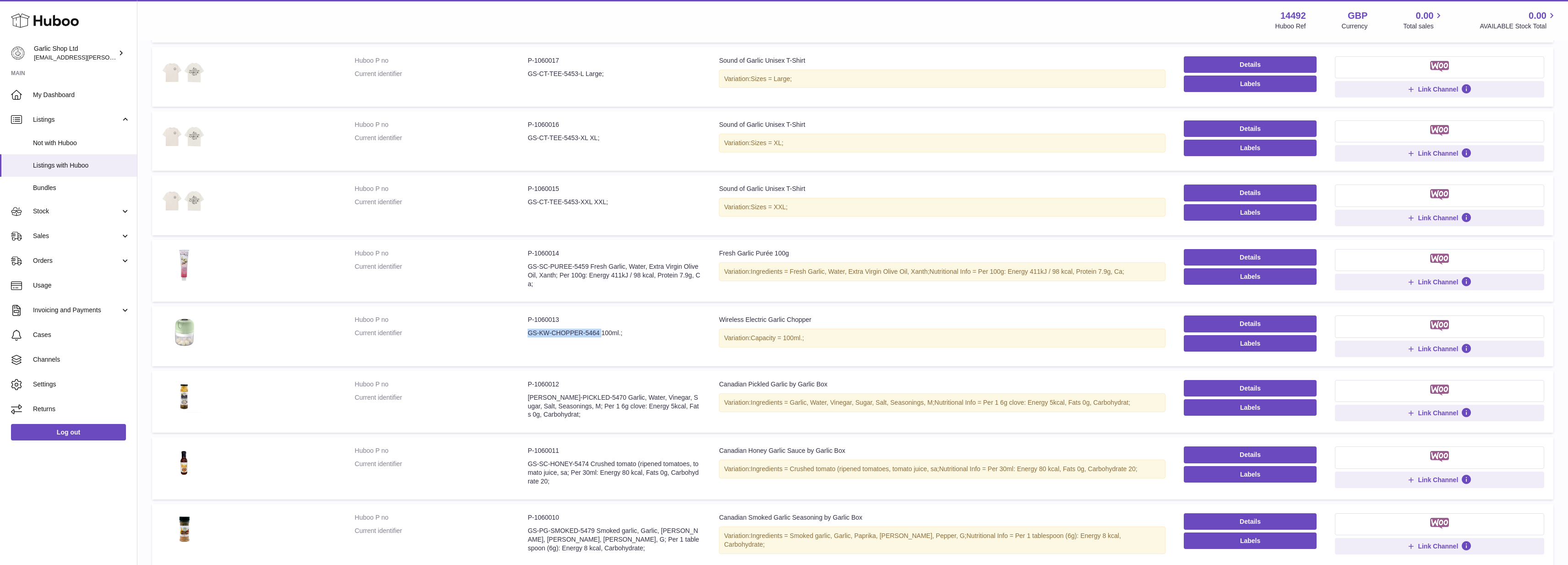
copy dl "GS-KW-CHOPPER-5464"
drag, startPoint x: 527, startPoint y: 393, endPoint x: 588, endPoint y: 393, distance: 61.0
click at [588, 393] on dl "Huboo P no P-1060012 Current identifier GS-CL-PICKLED-5470 Garlic, Water, Vineg…" at bounding box center [528, 402] width 346 height 44
click at [588, 393] on dd "GS-CL-PICKLED-5470 Garlic, Water, Vinegar, Sugar, Salt, Seasonings, M; Per 1 6g…" at bounding box center [614, 406] width 173 height 26
drag, startPoint x: 592, startPoint y: 393, endPoint x: 527, endPoint y: 392, distance: 65.0
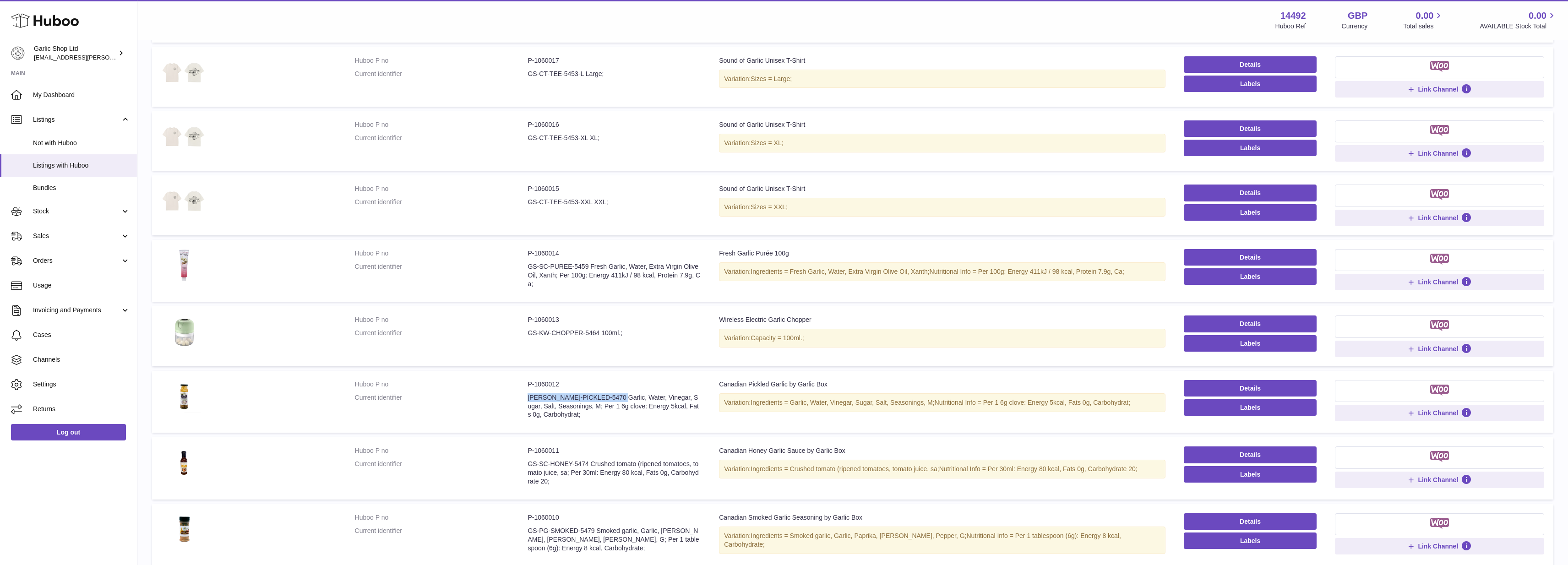
click at [527, 392] on dl "Huboo P no P-1060012 Current identifier GS-CL-PICKLED-5470 Garlic, Water, Vineg…" at bounding box center [528, 402] width 346 height 44
click at [538, 393] on dd "GS-CL-PICKLED-5470 Garlic, Water, Vinegar, Sugar, Salt, Seasonings, M; Per 1 6g…" at bounding box center [614, 406] width 173 height 26
drag, startPoint x: 528, startPoint y: 392, endPoint x: 593, endPoint y: 392, distance: 65.0
click at [593, 393] on dd "GS-CL-PICKLED-5470 Garlic, Water, Vinegar, Sugar, Salt, Seasonings, M; Per 1 6g…" at bounding box center [614, 406] width 173 height 26
copy dd "GS-CL-PICKLED-5470"
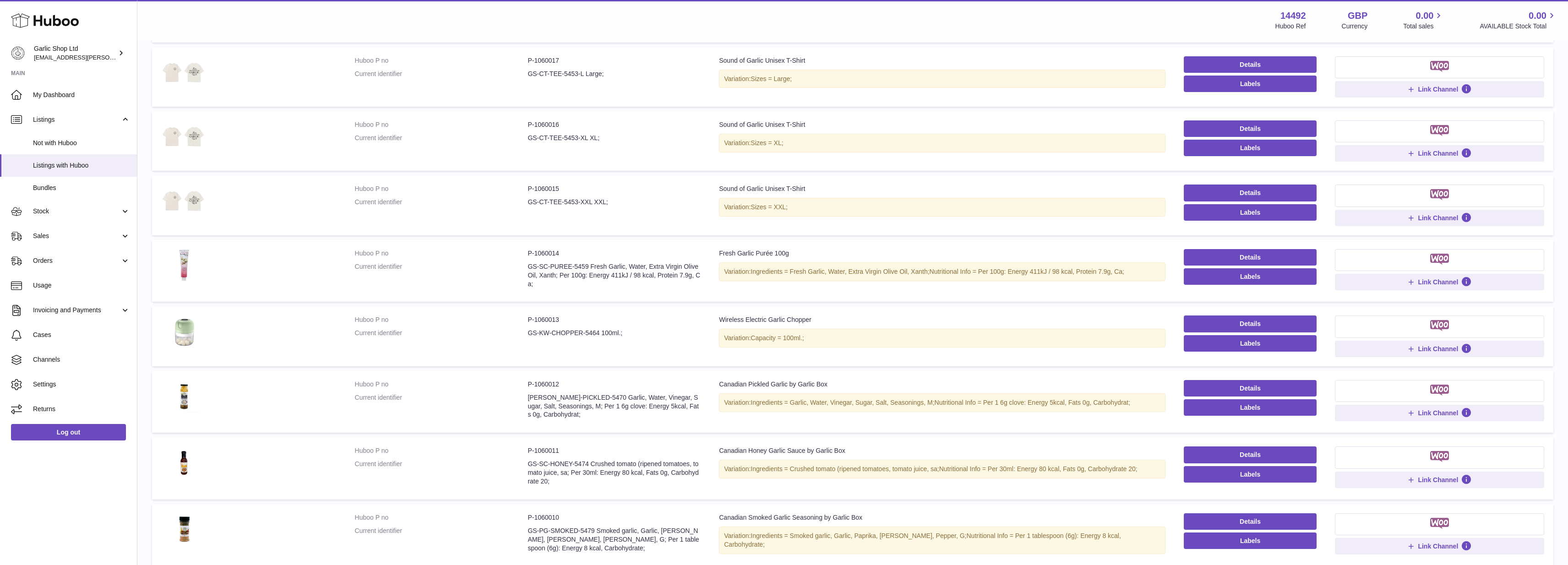
drag, startPoint x: 528, startPoint y: 459, endPoint x: 588, endPoint y: 455, distance: 60.1
click at [588, 460] on dd "GS-SC-HONEY-5474 Crushed tomato (ripened tomatoes, tomato juice, sa; Per 30ml: …" at bounding box center [614, 473] width 173 height 26
copy dd "GS-SC-HONEY-5474"
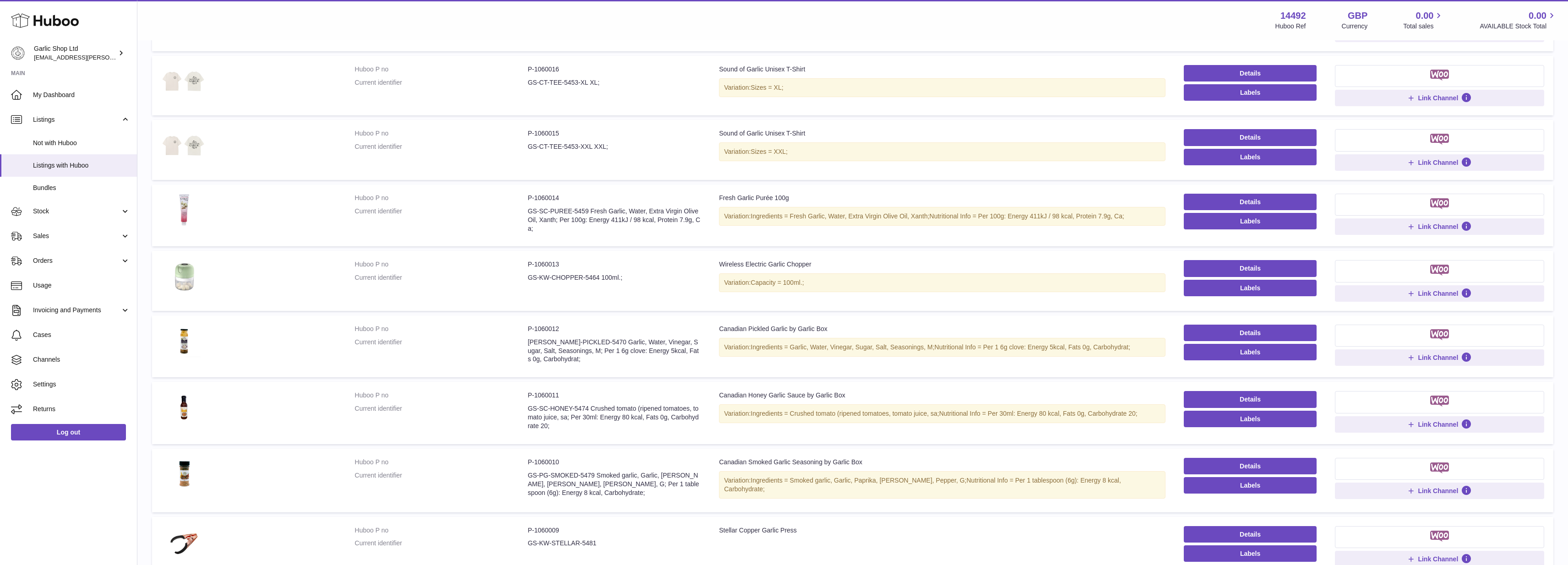
scroll to position [236, 0]
drag, startPoint x: 527, startPoint y: 467, endPoint x: 595, endPoint y: 468, distance: 68.0
click at [595, 468] on dl "Huboo P no P-1060010 Current identifier GS-PG-SMOKED-5479 Smoked garlic, Garlic…" at bounding box center [528, 479] width 346 height 44
click at [595, 470] on dd "GS-PG-SMOKED-5479 Smoked garlic, Garlic, Paprika, Parsley, Pepper, G; Per 1 tab…" at bounding box center [614, 483] width 173 height 26
drag, startPoint x: 594, startPoint y: 467, endPoint x: 529, endPoint y: 466, distance: 65.0
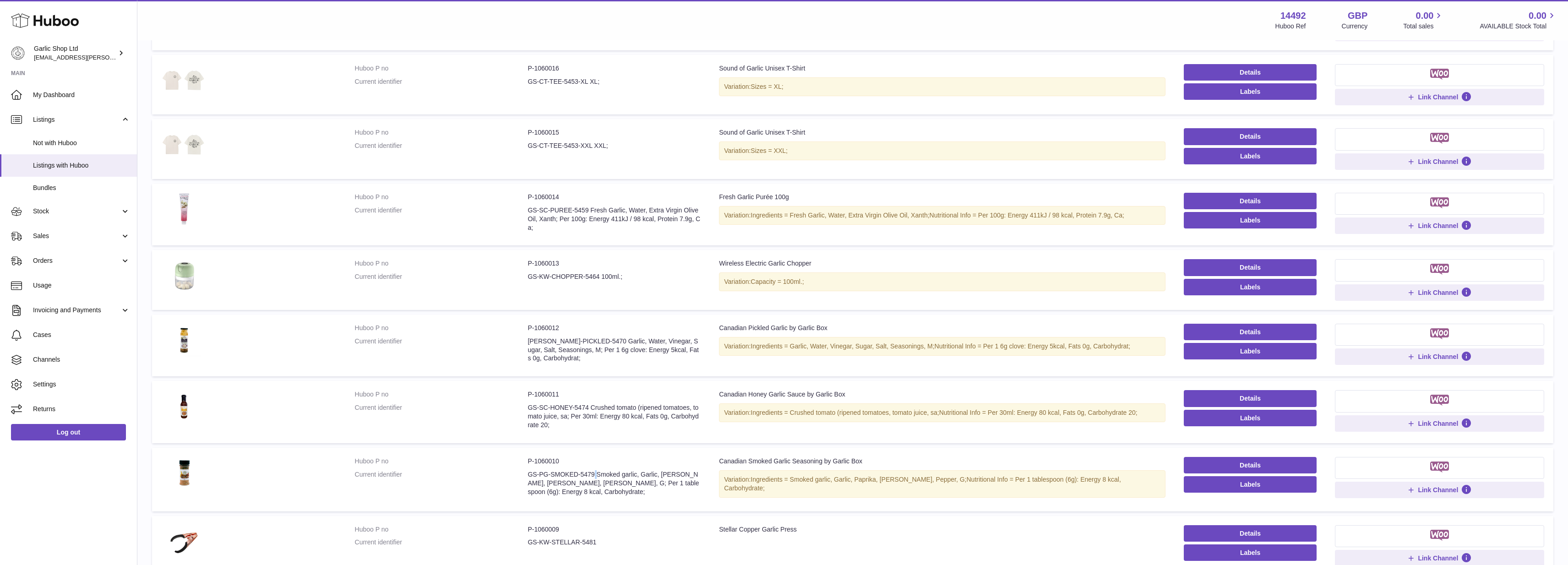
click at [529, 470] on dd "GS-PG-SMOKED-5479 Smoked garlic, Garlic, Paprika, Parsley, Pepper, G; Per 1 tab…" at bounding box center [614, 483] width 173 height 26
copy dd "GS-PG-SMOKED-5479"
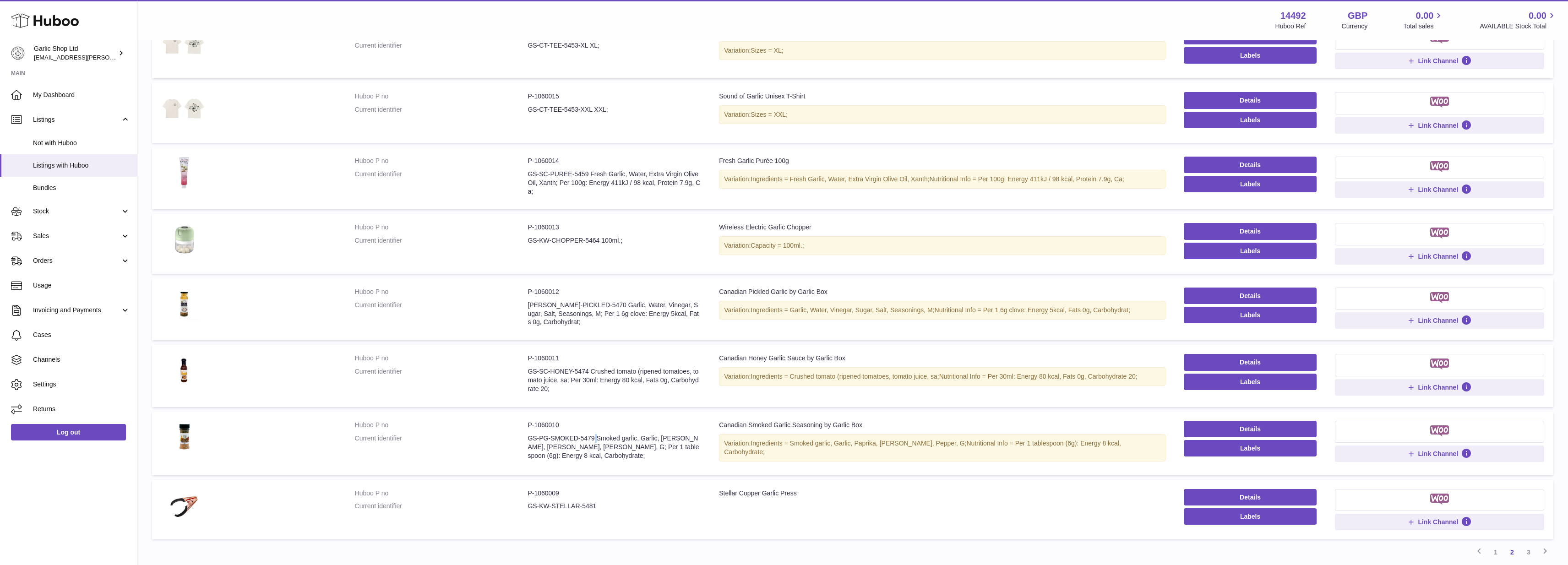
scroll to position [274, 0]
drag, startPoint x: 527, startPoint y: 494, endPoint x: 597, endPoint y: 492, distance: 70.0
click at [597, 492] on dl "Huboo P no P-1060009 Current identifier GS-KW-STELLAR-5481" at bounding box center [528, 501] width 346 height 26
copy dl "GS-KW-STELLAR-5481"
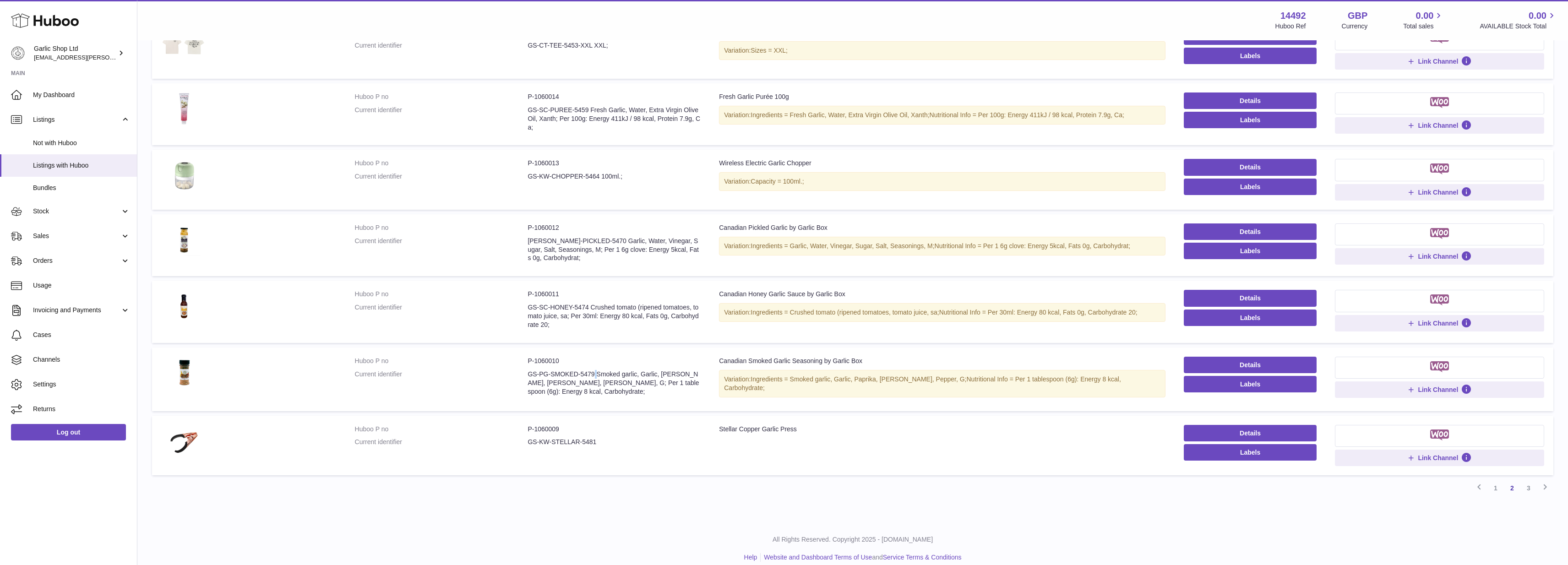
scroll to position [336, 0]
click at [1530, 480] on link "3" at bounding box center [1529, 488] width 16 height 16
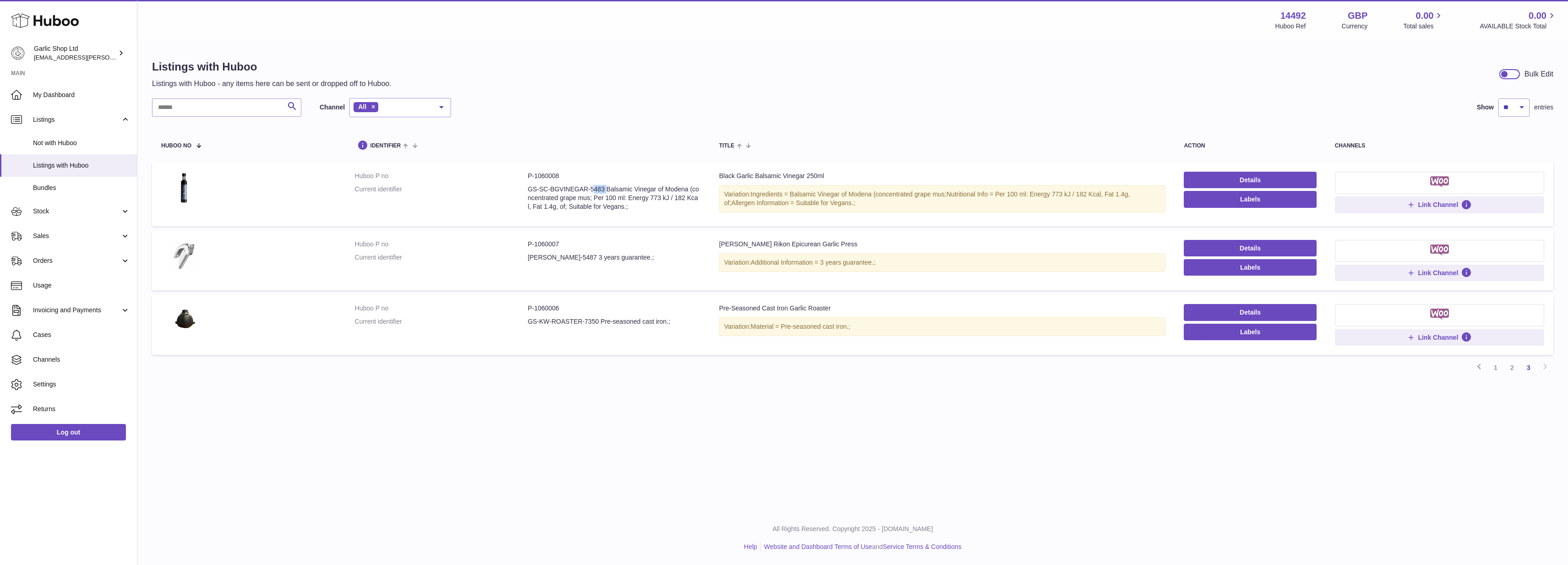
drag, startPoint x: 528, startPoint y: 188, endPoint x: 604, endPoint y: 185, distance: 76.1
click at [604, 185] on dd "GS-SC-BGVINEGAR-5483 Balsamic Vinegar of Modena (concentrated grape mus; Per 10…" at bounding box center [614, 198] width 173 height 26
copy dd "GS-SC-BGVINEGAR-5483"
drag, startPoint x: 527, startPoint y: 252, endPoint x: 585, endPoint y: 252, distance: 58.0
click at [585, 252] on dl "Huboo P no P-1060007 Current identifier GS-KW-KUHN-5487 3 years guarantee.;" at bounding box center [528, 253] width 346 height 26
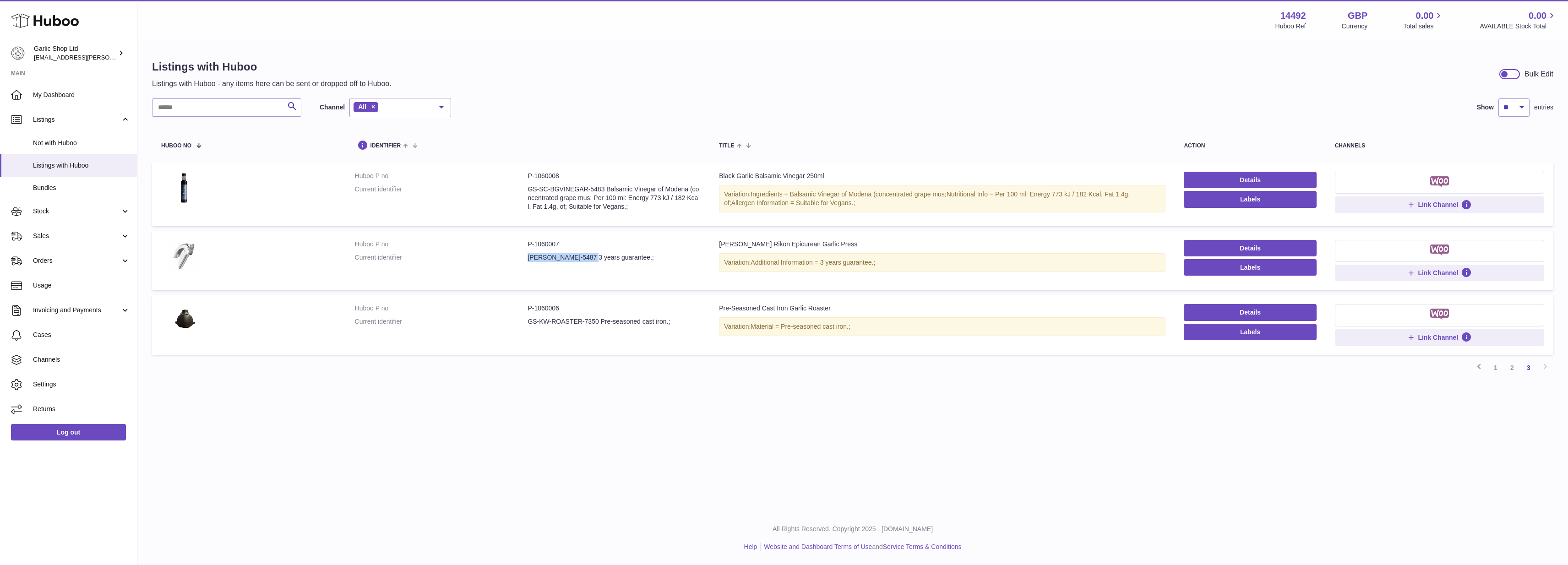
copy dl "GS-KW-KUHN-5487"
click at [1511, 363] on link "2" at bounding box center [1512, 368] width 16 height 16
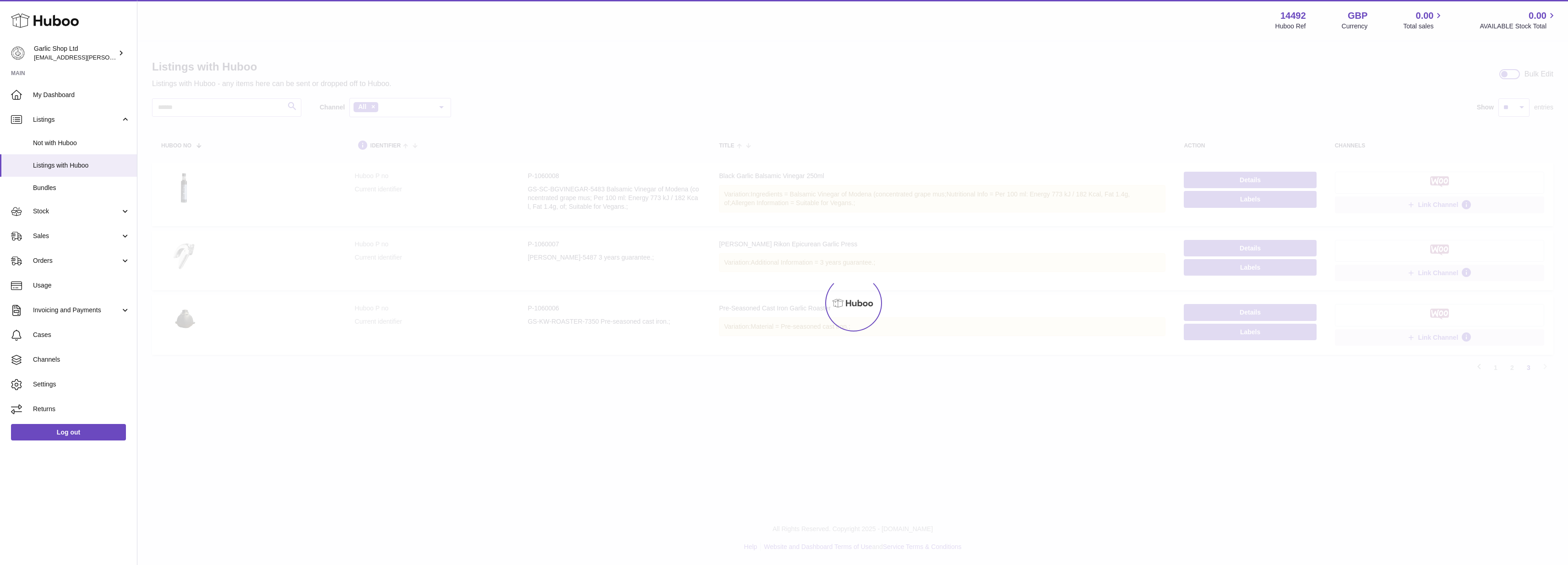
scroll to position [41, 0]
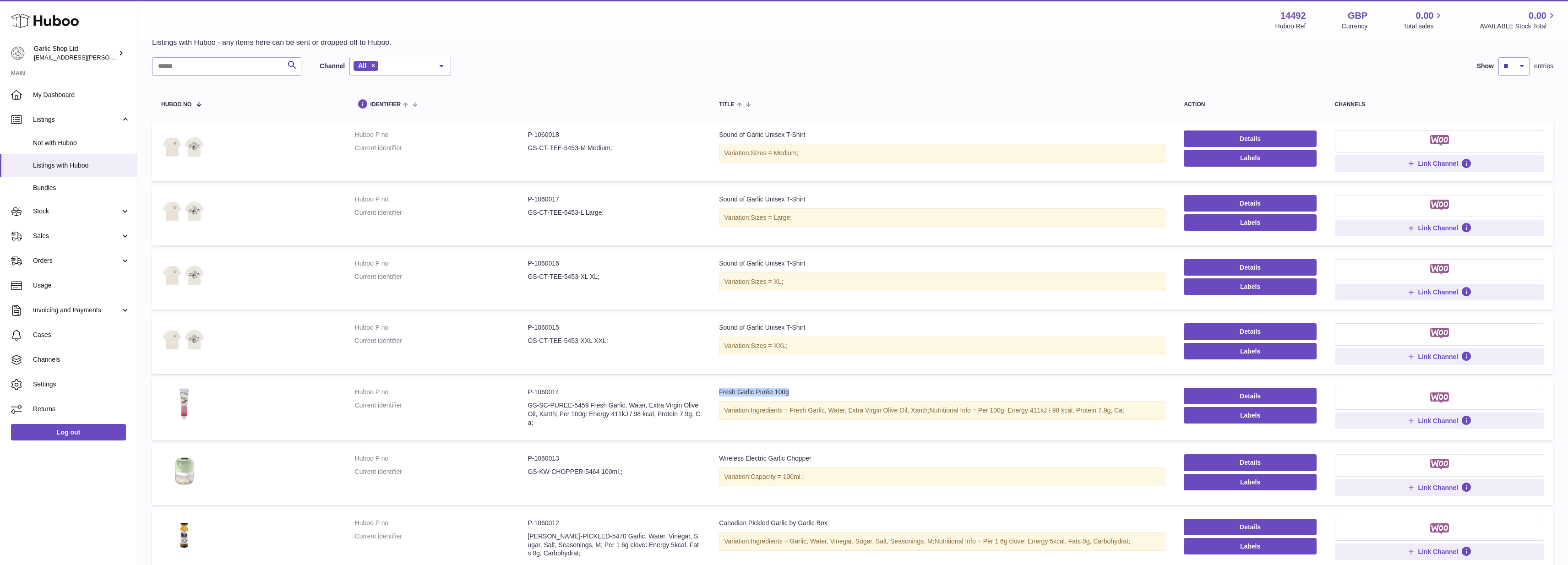
drag, startPoint x: 792, startPoint y: 391, endPoint x: 714, endPoint y: 392, distance: 78.0
click at [714, 392] on td "Title Fresh Garlic Purée 100g Variation: Ingredients = Fresh Garlic, Water, Ext…" at bounding box center [942, 410] width 465 height 62
copy div "Fresh Garlic Purée 100g"
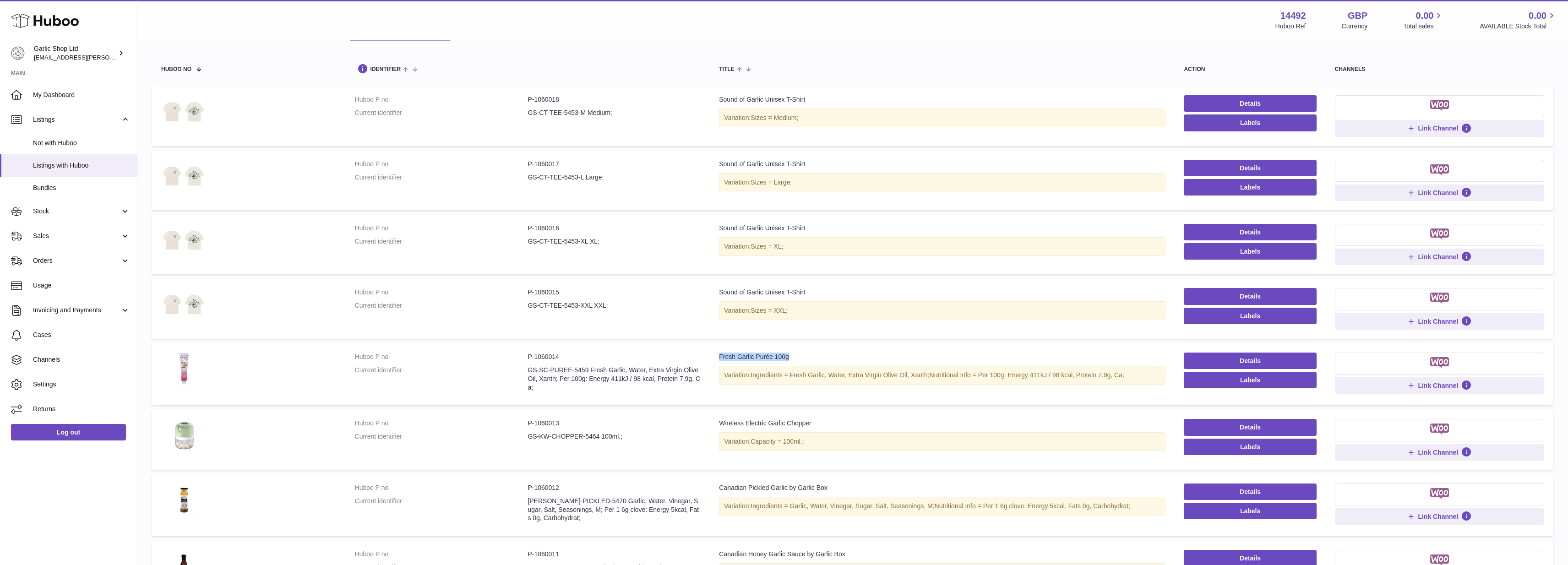
scroll to position [82, 0]
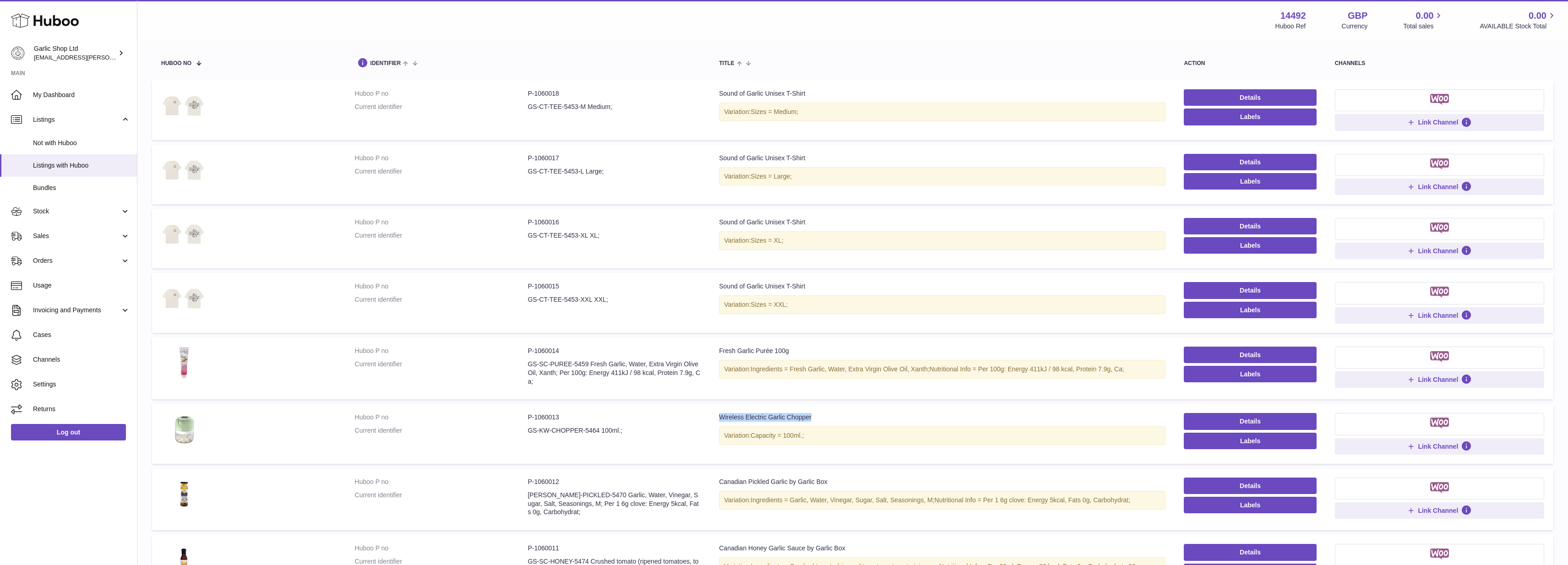
drag, startPoint x: 823, startPoint y: 413, endPoint x: 719, endPoint y: 411, distance: 104.0
click at [719, 413] on div "Wireless Electric Garlic Chopper" at bounding box center [942, 418] width 446 height 9
copy div "Wireless Electric Garlic Chopper"
drag, startPoint x: 720, startPoint y: 476, endPoint x: 830, endPoint y: 476, distance: 110.0
click at [830, 477] on div "Canadian Pickled Garlic by Garlic Box" at bounding box center [942, 482] width 446 height 9
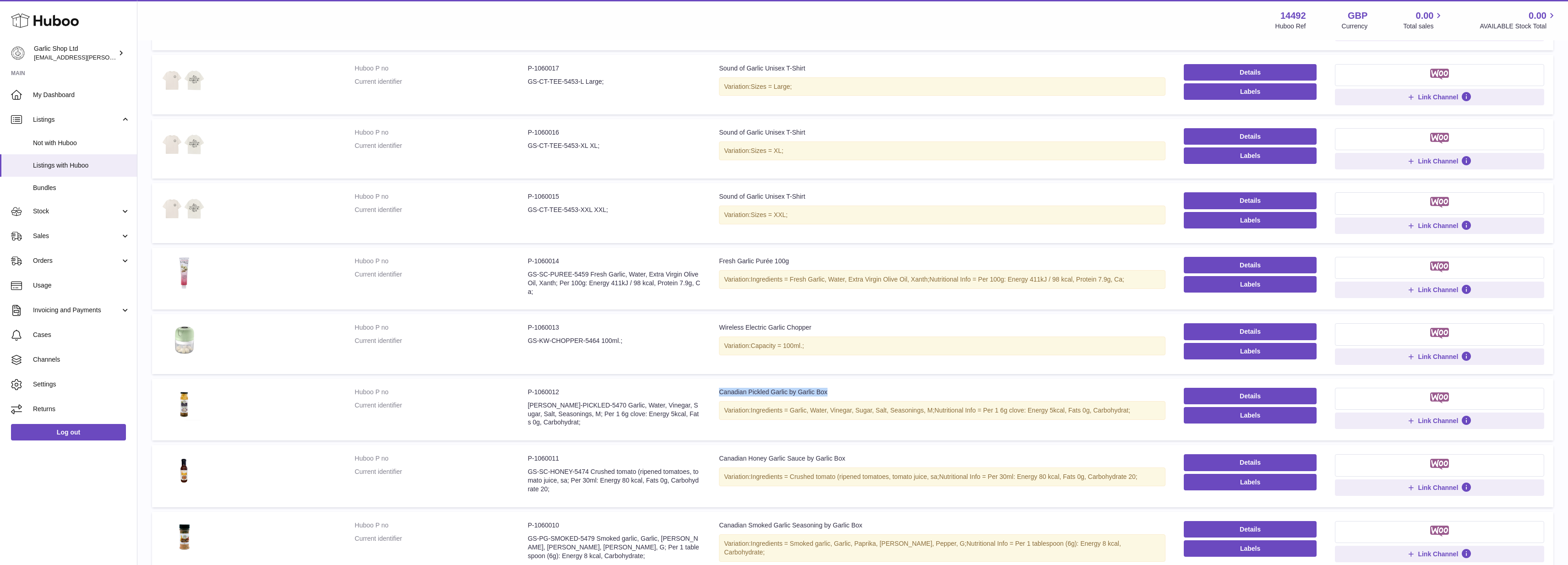
scroll to position [181, 0]
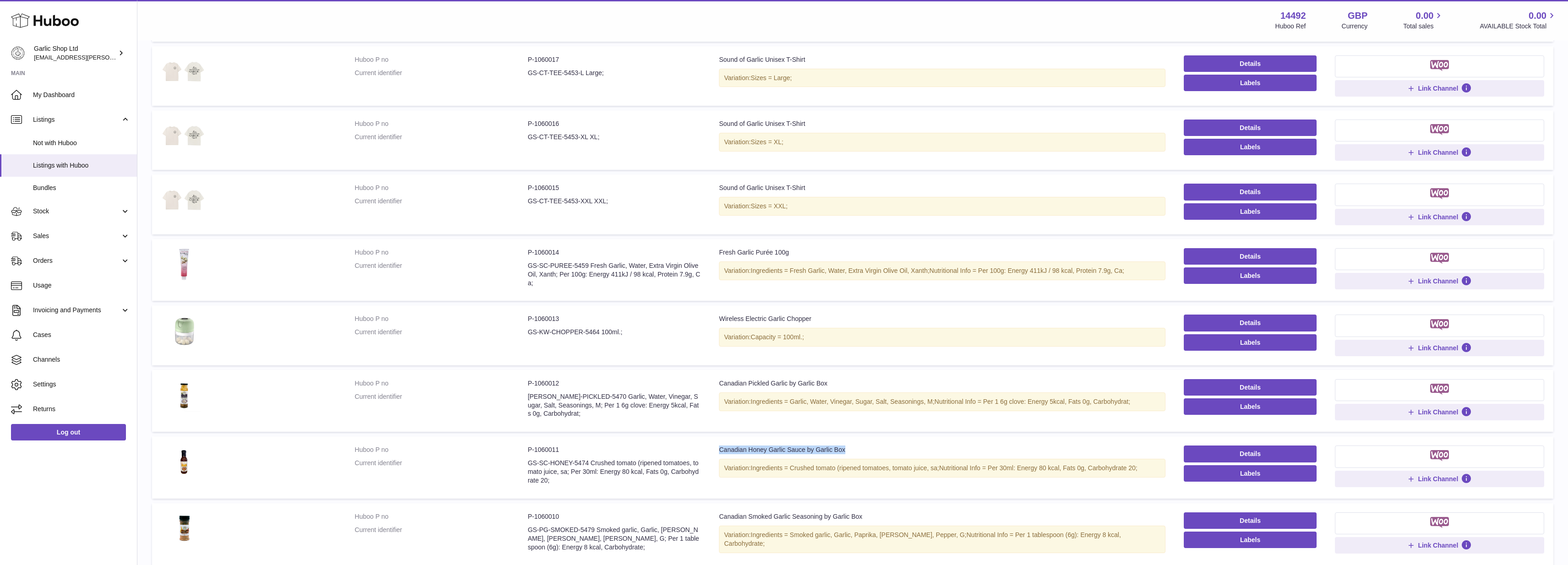
drag, startPoint x: 719, startPoint y: 444, endPoint x: 852, endPoint y: 445, distance: 133.0
click at [852, 445] on div "Canadian Honey Garlic Sauce by Garlic Box" at bounding box center [942, 450] width 446 height 9
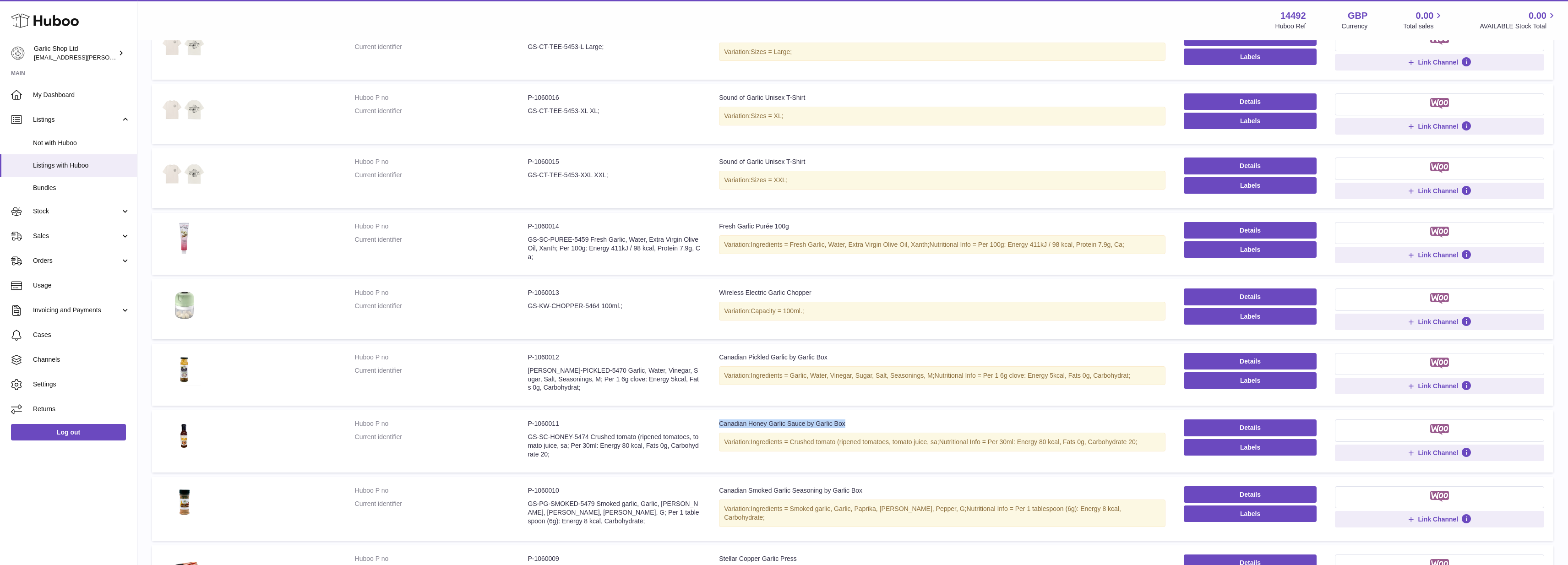
scroll to position [208, 0]
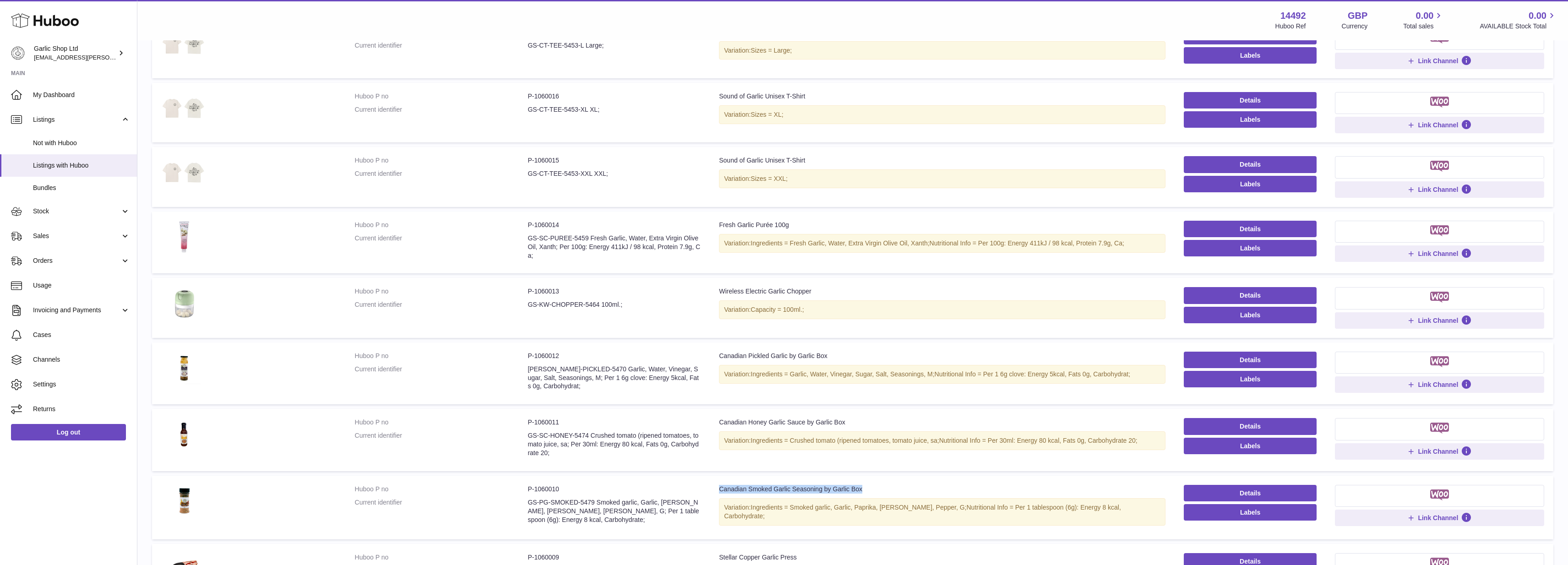
drag, startPoint x: 720, startPoint y: 481, endPoint x: 863, endPoint y: 480, distance: 143.0
click at [863, 485] on div "Canadian Smoked Garlic Seasoning by Garlic Box" at bounding box center [942, 489] width 446 height 9
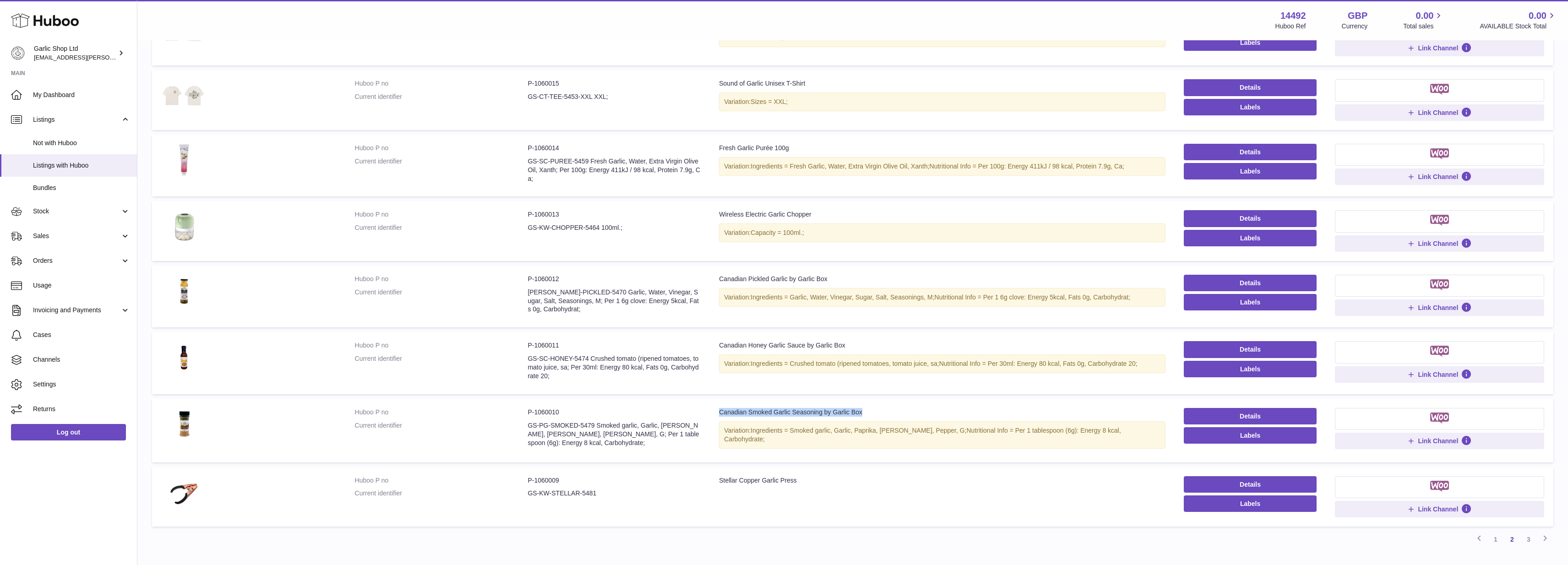
scroll to position [298, 0]
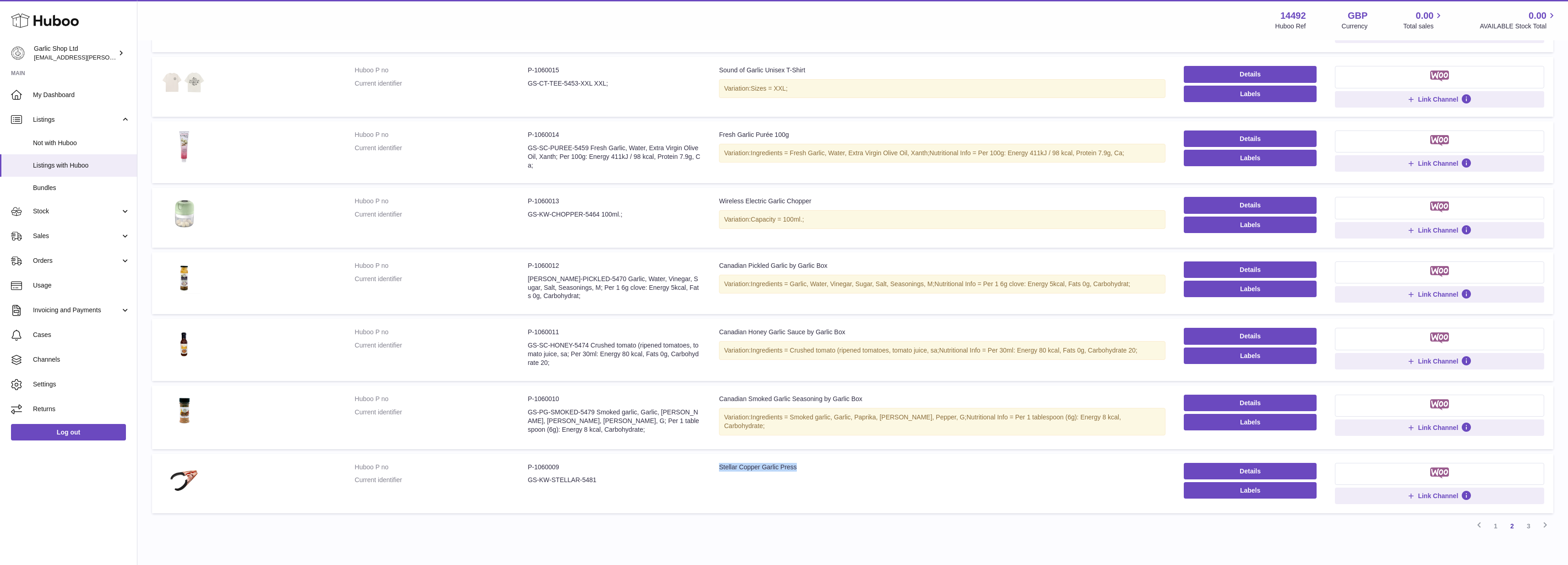
drag, startPoint x: 721, startPoint y: 455, endPoint x: 826, endPoint y: 455, distance: 105.0
click at [826, 463] on div "Stellar Copper Garlic Press" at bounding box center [942, 467] width 446 height 9
click at [1529, 518] on link "3" at bounding box center [1529, 526] width 16 height 16
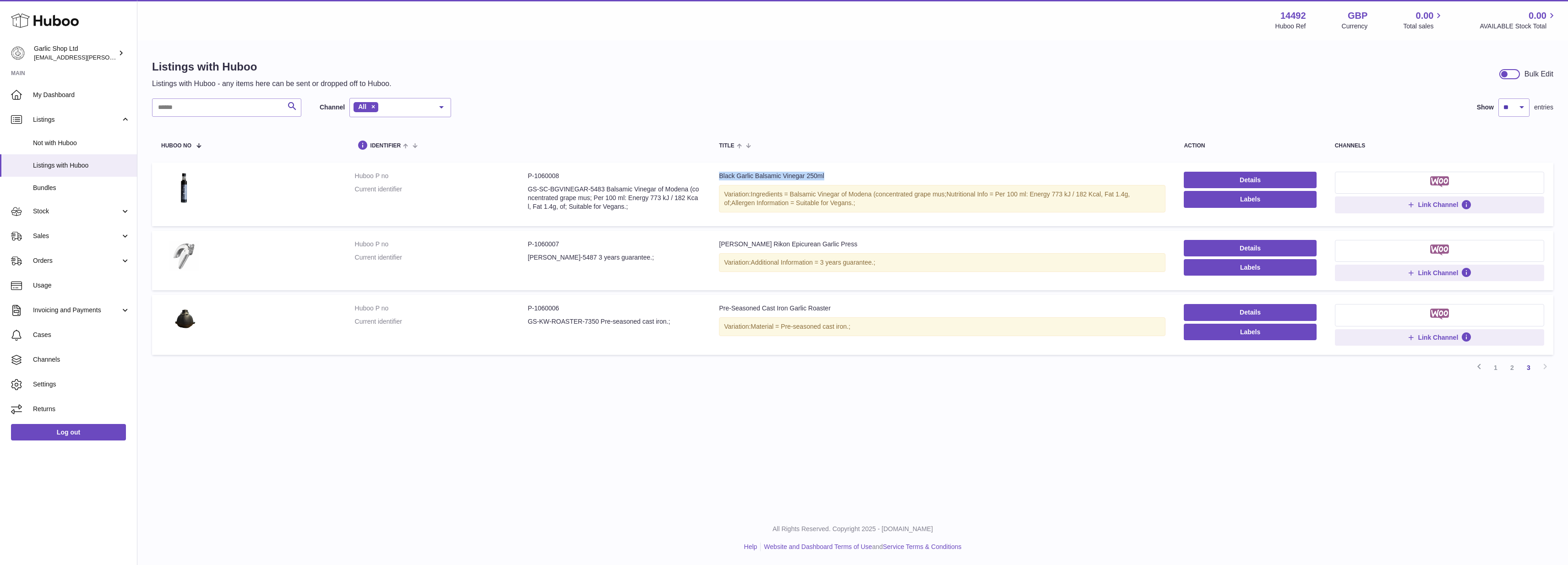
drag, startPoint x: 718, startPoint y: 174, endPoint x: 828, endPoint y: 178, distance: 110.1
click at [828, 178] on td "Title Black Garlic Balsamic Vinegar 250ml Variation: Ingredients = Balsamic Vin…" at bounding box center [942, 194] width 465 height 64
drag, startPoint x: 721, startPoint y: 240, endPoint x: 830, endPoint y: 242, distance: 109.0
click at [830, 242] on div "Kuhn Rikon Epicurean Garlic Press" at bounding box center [942, 245] width 446 height 9
drag, startPoint x: 833, startPoint y: 309, endPoint x: 710, endPoint y: 308, distance: 123.0
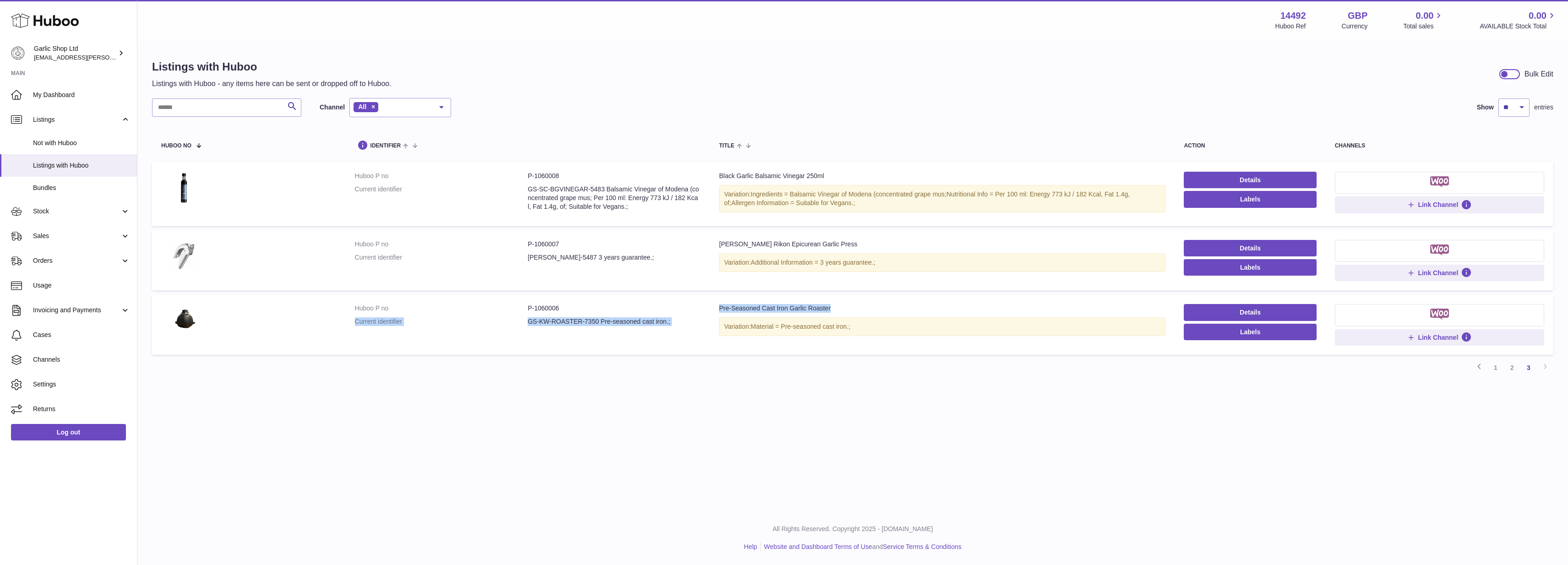
click at [710, 308] on td "Title Pre-Seasoned Cast Iron Garlic Roaster Variation: Material = Pre-seasoned …" at bounding box center [942, 324] width 465 height 59
click at [738, 309] on div "Pre-Seasoned Cast Iron Garlic Roaster" at bounding box center [942, 309] width 446 height 9
drag, startPoint x: 719, startPoint y: 306, endPoint x: 870, endPoint y: 306, distance: 151.0
click at [870, 306] on div "Pre-Seasoned Cast Iron Garlic Roaster" at bounding box center [942, 309] width 446 height 9
click at [1492, 363] on link "1" at bounding box center [1496, 368] width 16 height 16
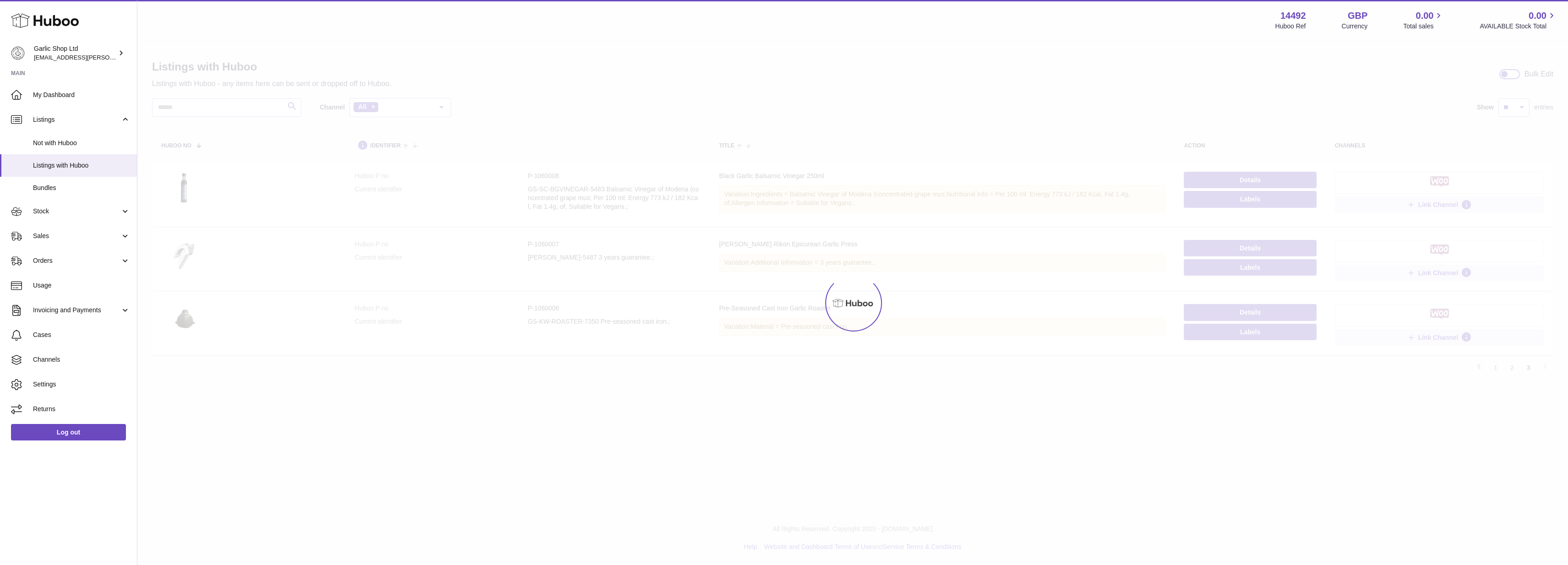
scroll to position [41, 0]
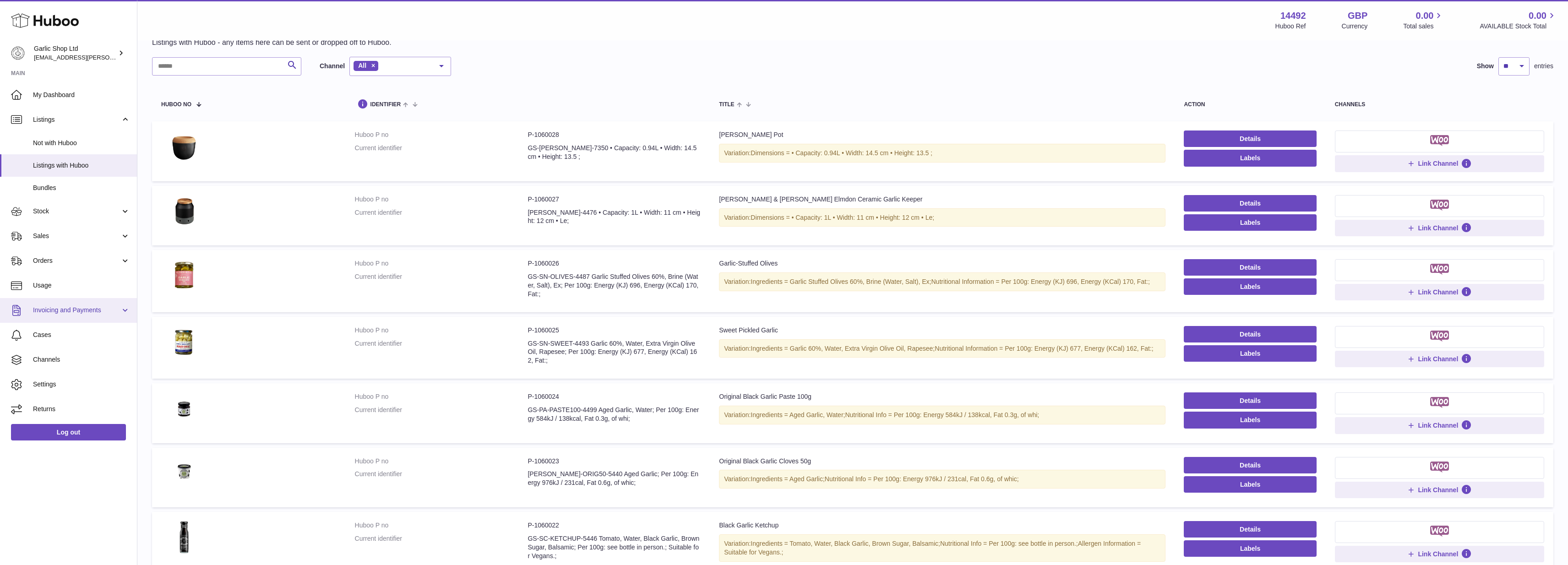
click at [77, 303] on link "Invoicing and Payments" at bounding box center [68, 310] width 137 height 25
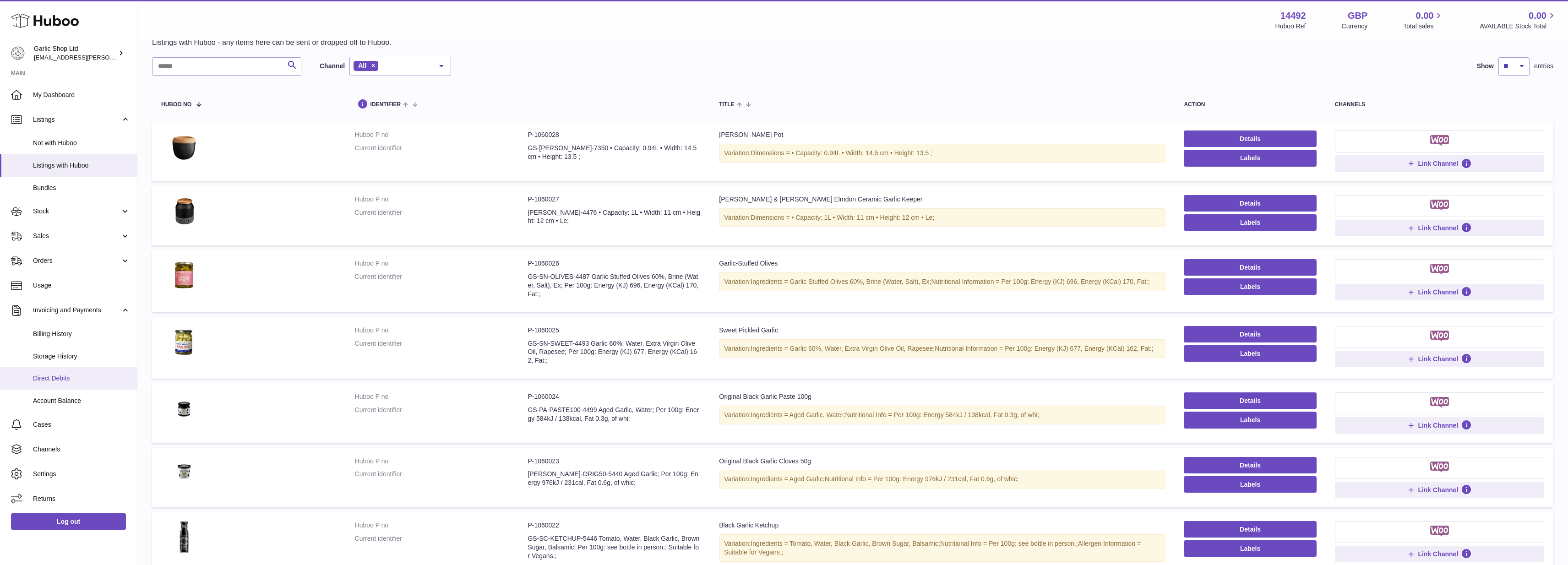
click at [74, 369] on link "Direct Debits" at bounding box center [68, 378] width 137 height 23
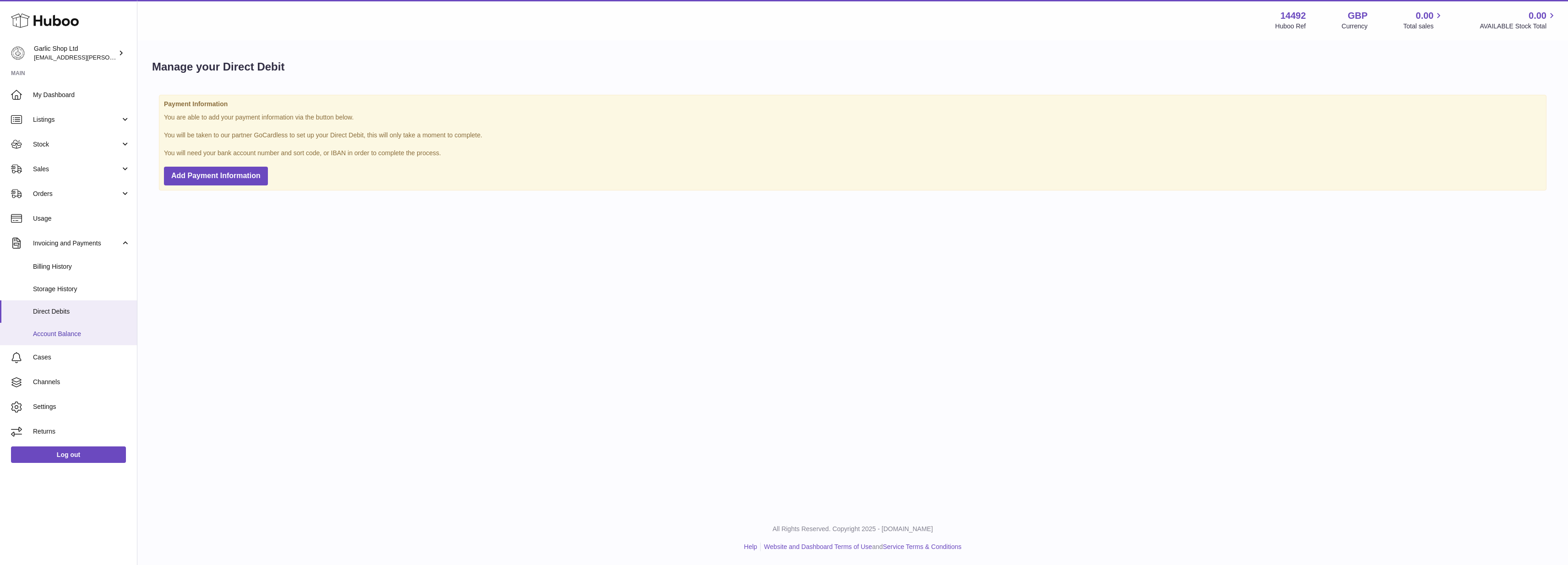
click at [90, 330] on span "Account Balance" at bounding box center [81, 334] width 97 height 9
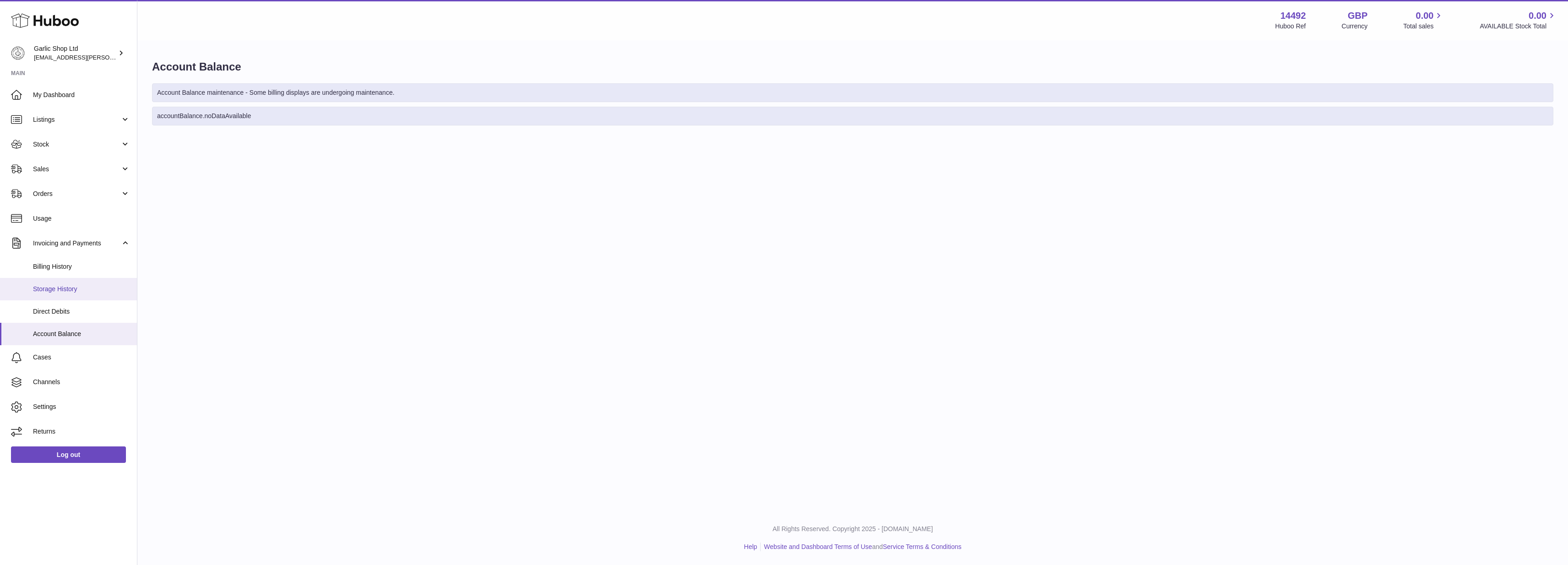
click at [79, 283] on link "Storage History" at bounding box center [68, 289] width 137 height 23
